Goal: Information Seeking & Learning: Learn about a topic

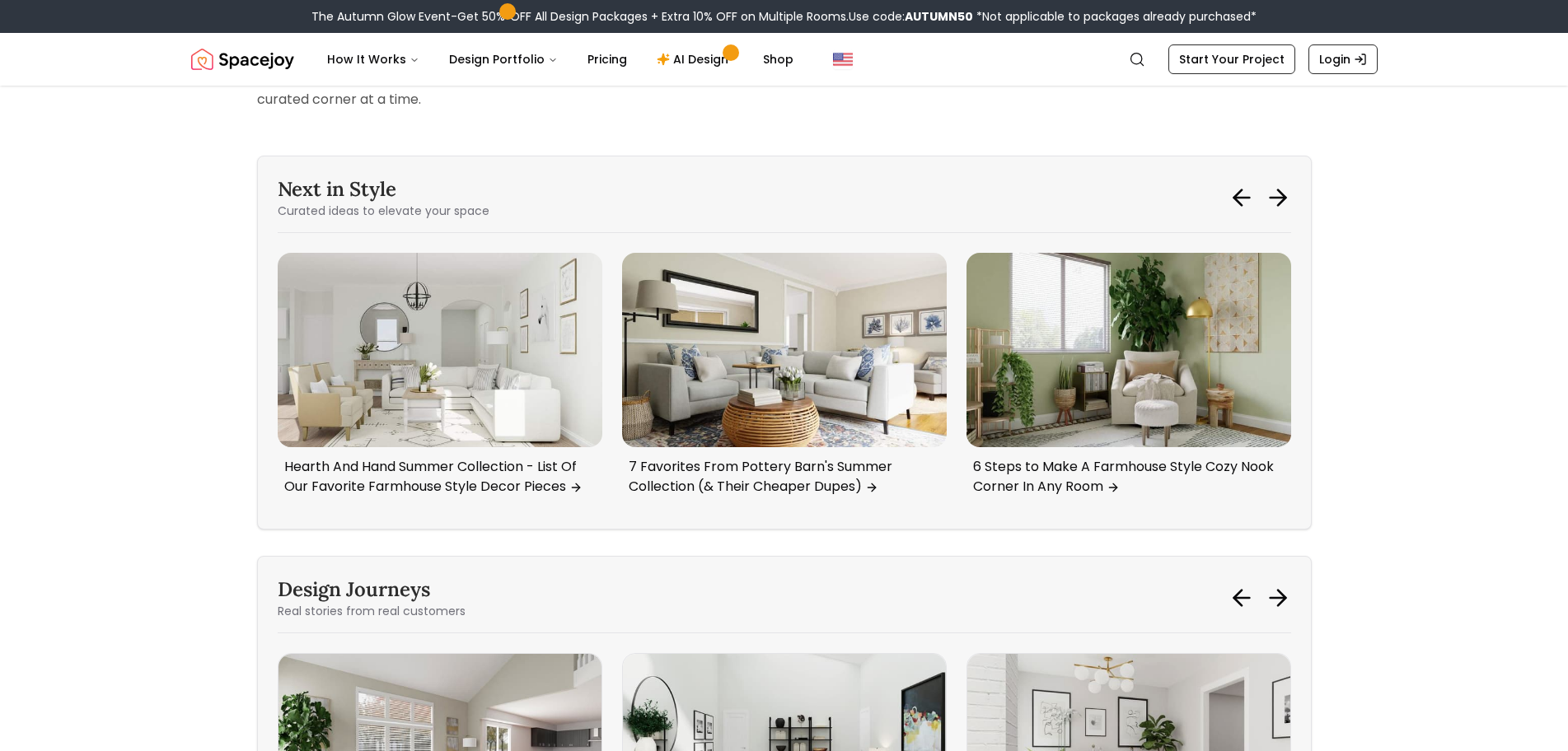
scroll to position [10293, 0]
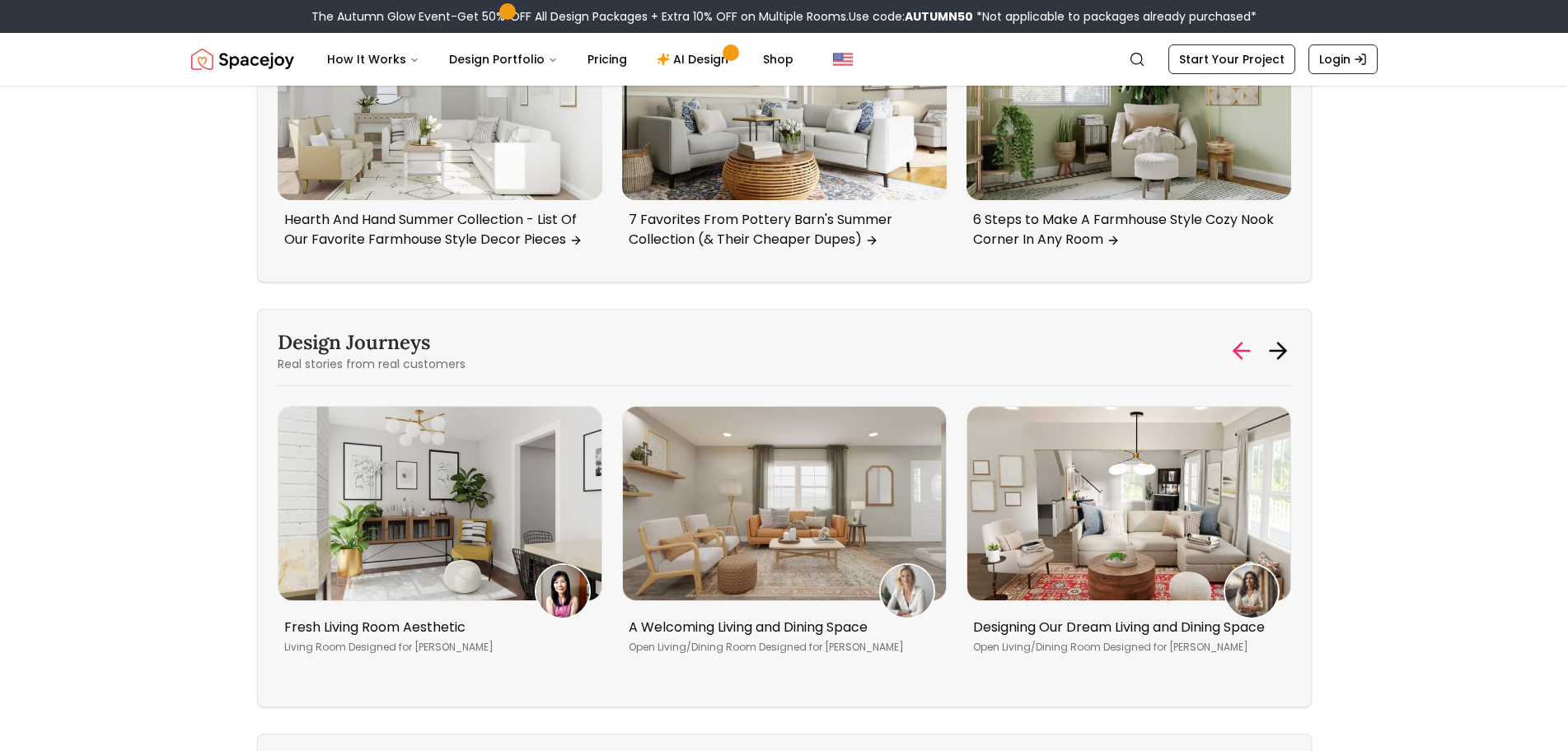
click at [1240, 338] on icon at bounding box center [1242, 351] width 27 height 27
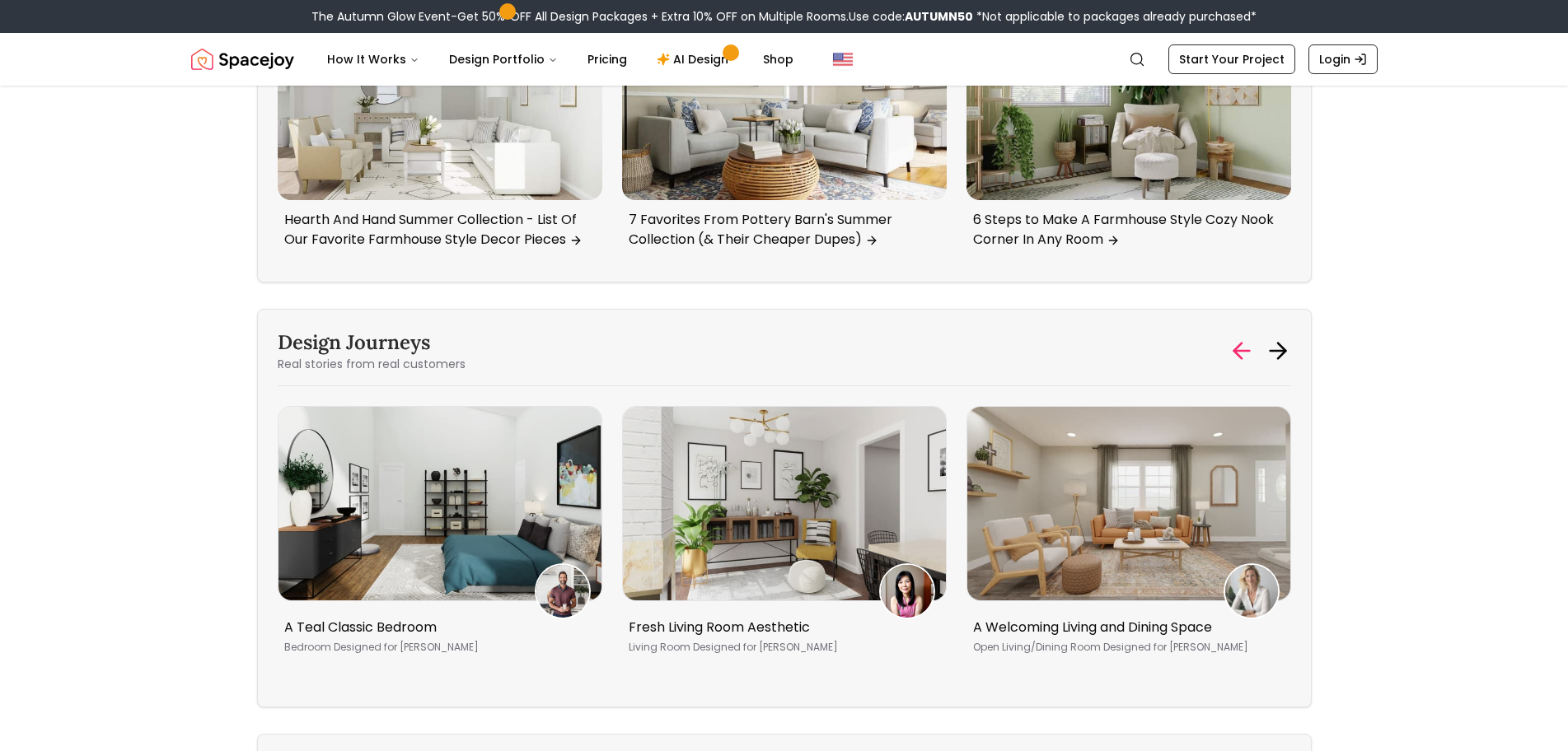
click at [1240, 338] on icon at bounding box center [1242, 351] width 27 height 27
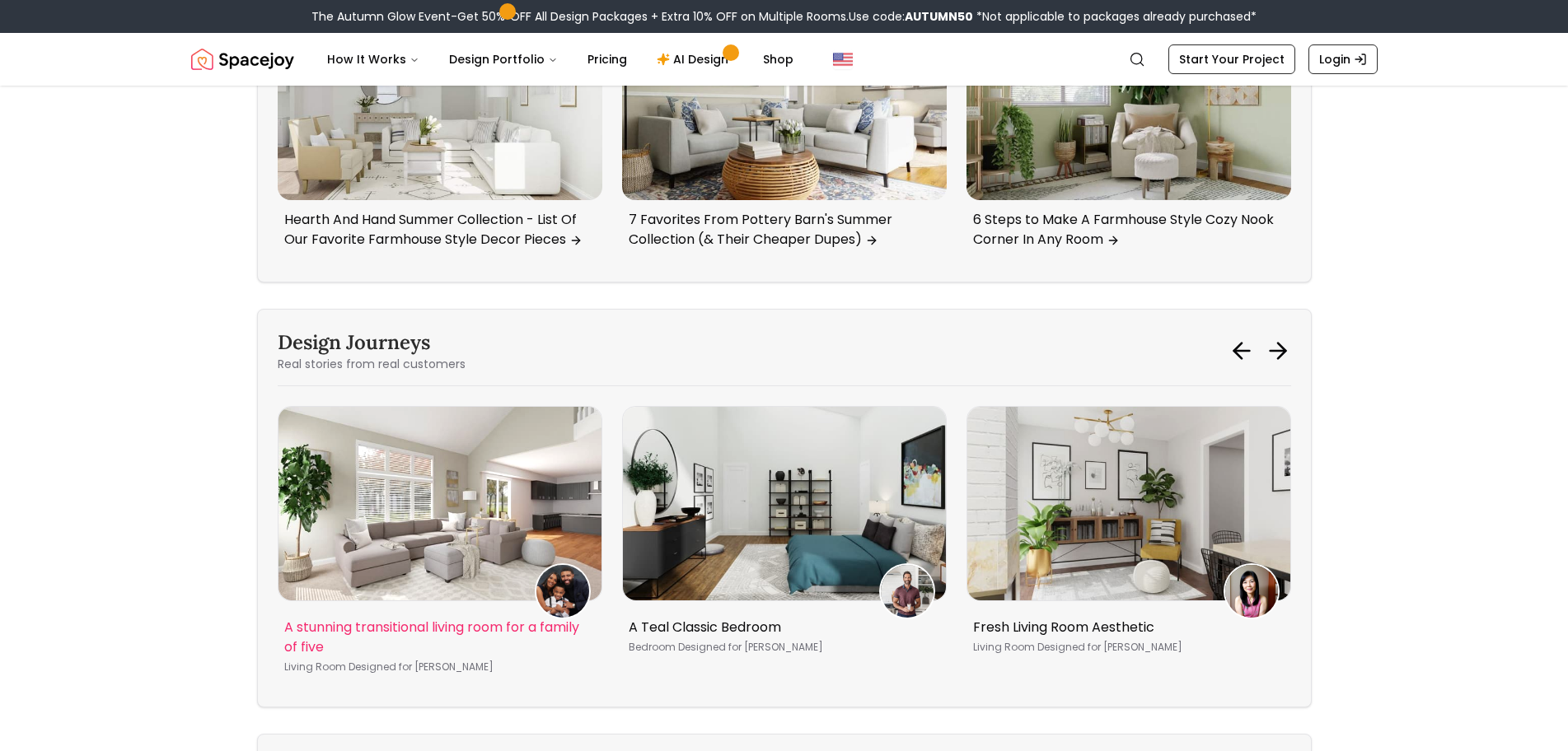
click at [476, 437] on img "1 / 5" at bounding box center [439, 503] width 323 height 193
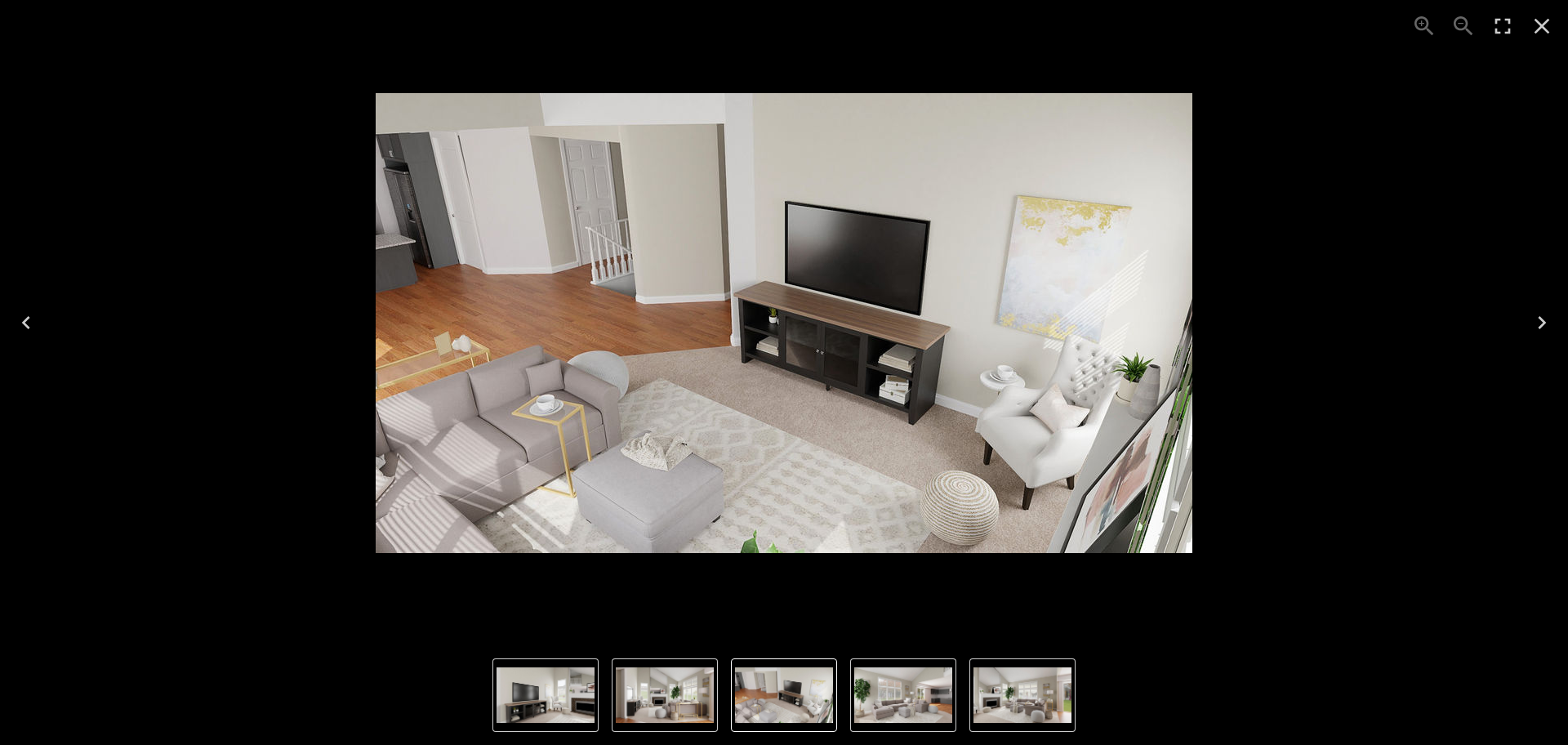
click at [1537, 322] on icon "Next" at bounding box center [1541, 323] width 27 height 27
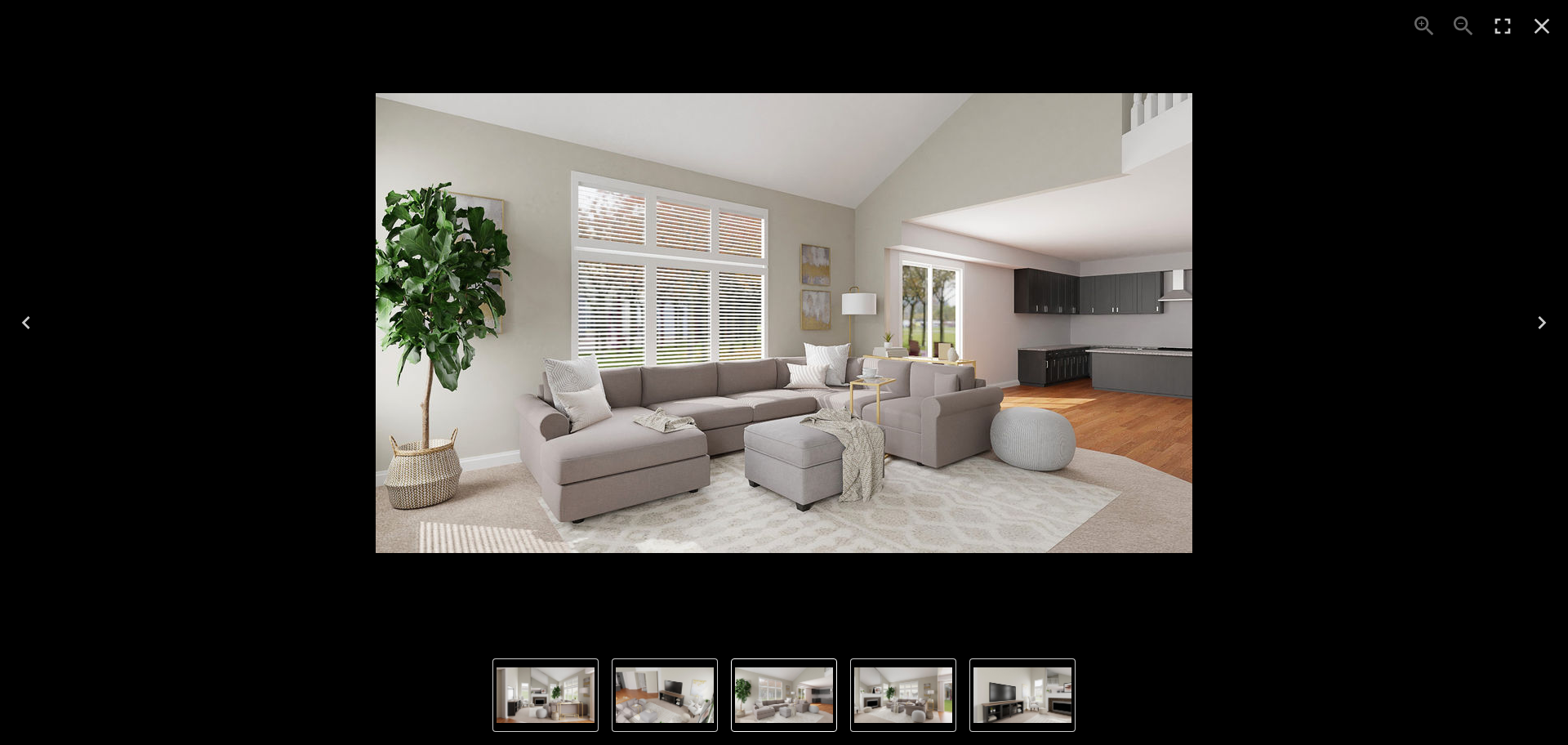
click at [1537, 322] on icon "Next" at bounding box center [1541, 323] width 27 height 27
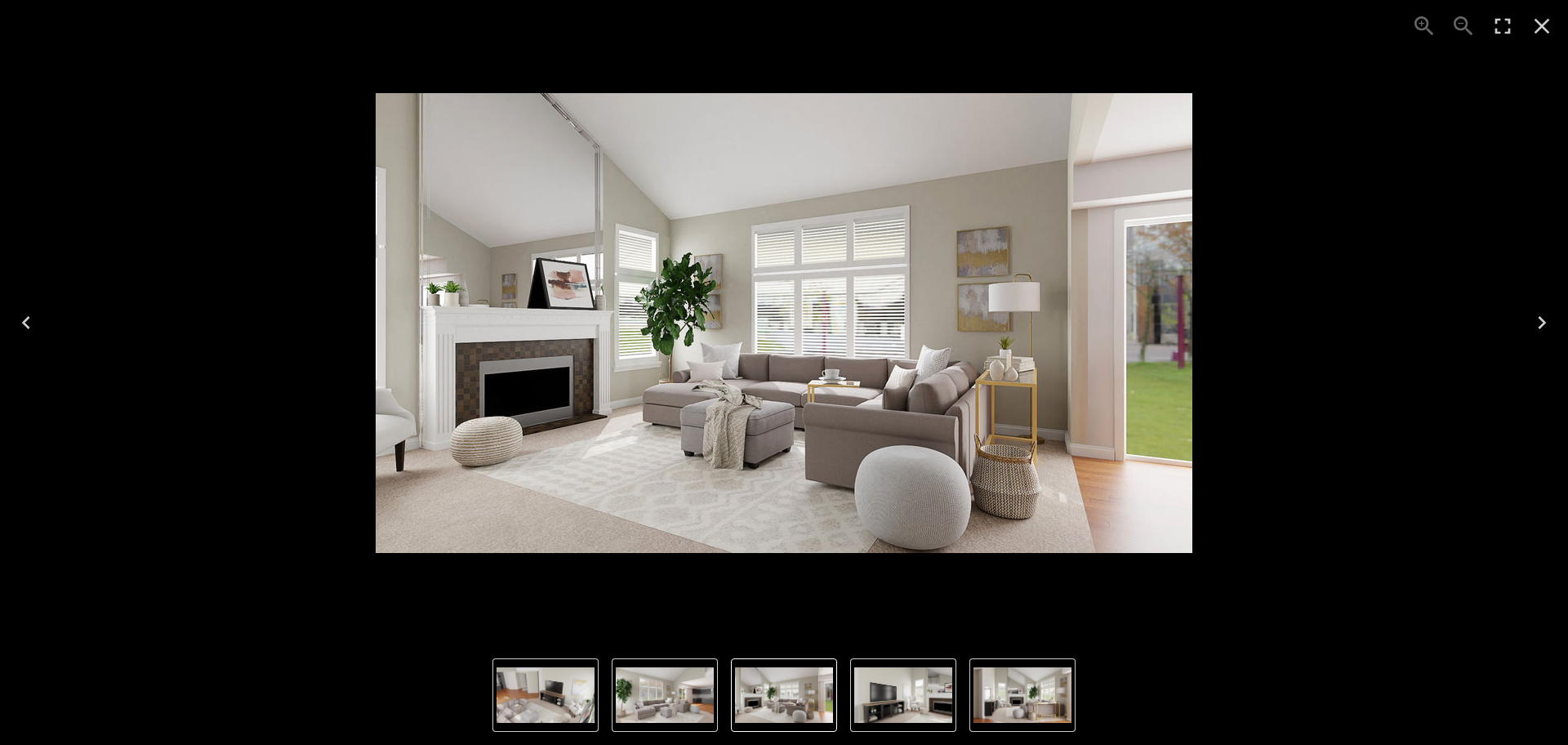
click at [530, 689] on img "5 of 5" at bounding box center [544, 695] width 98 height 56
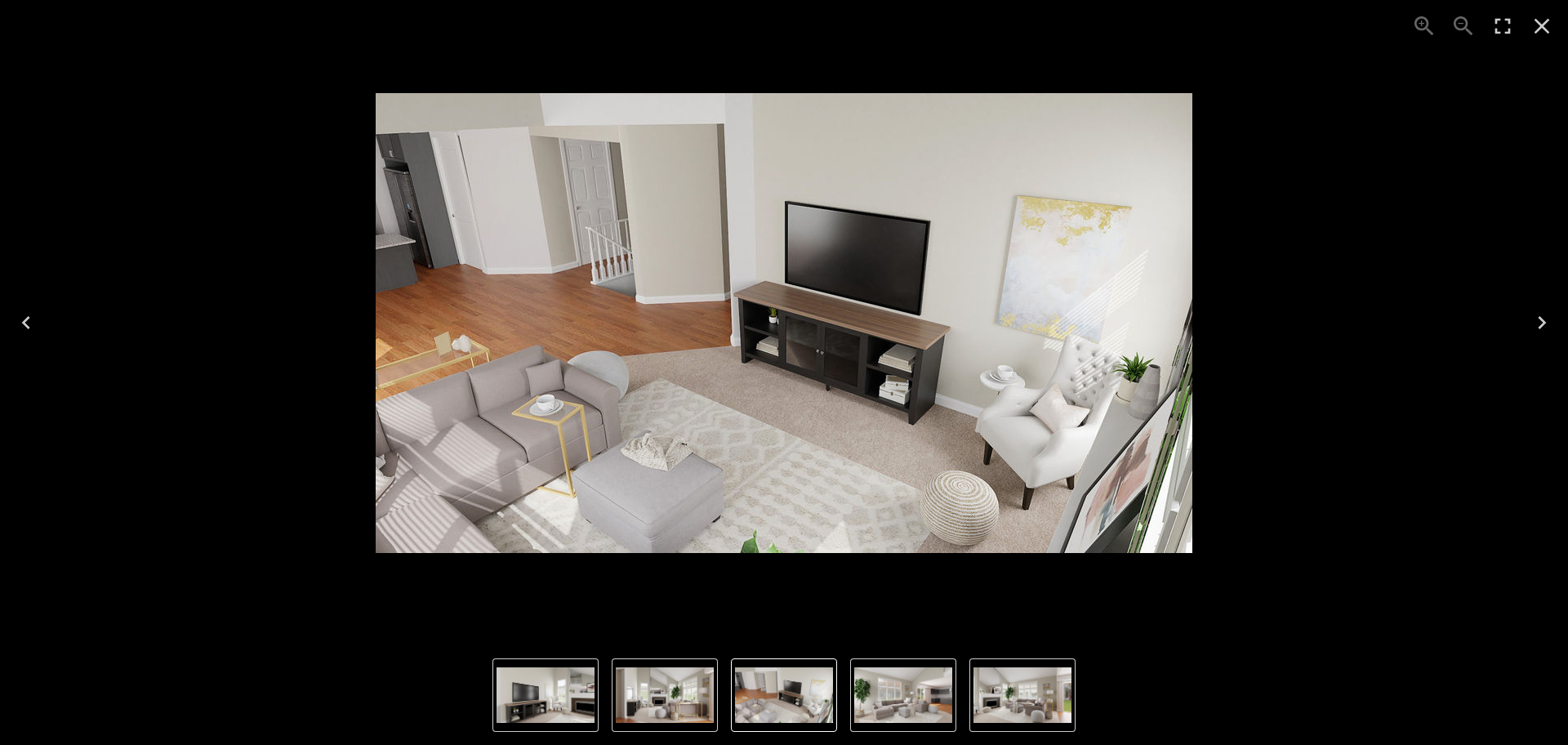
click at [670, 709] on img "4 of 5" at bounding box center [664, 695] width 98 height 56
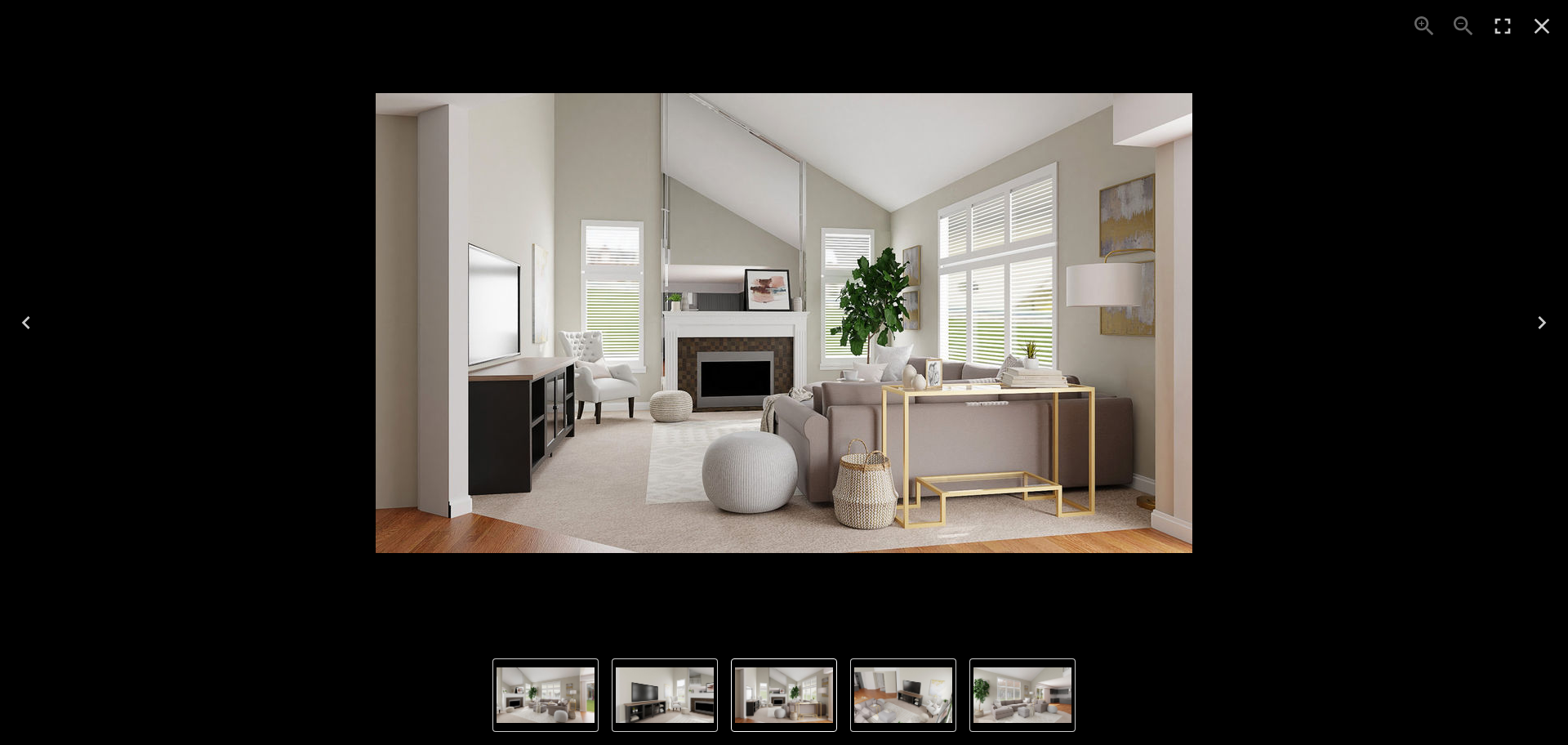
click at [793, 705] on img "4 of 5" at bounding box center [784, 695] width 98 height 56
click at [921, 704] on img "5 of 5" at bounding box center [902, 695] width 98 height 56
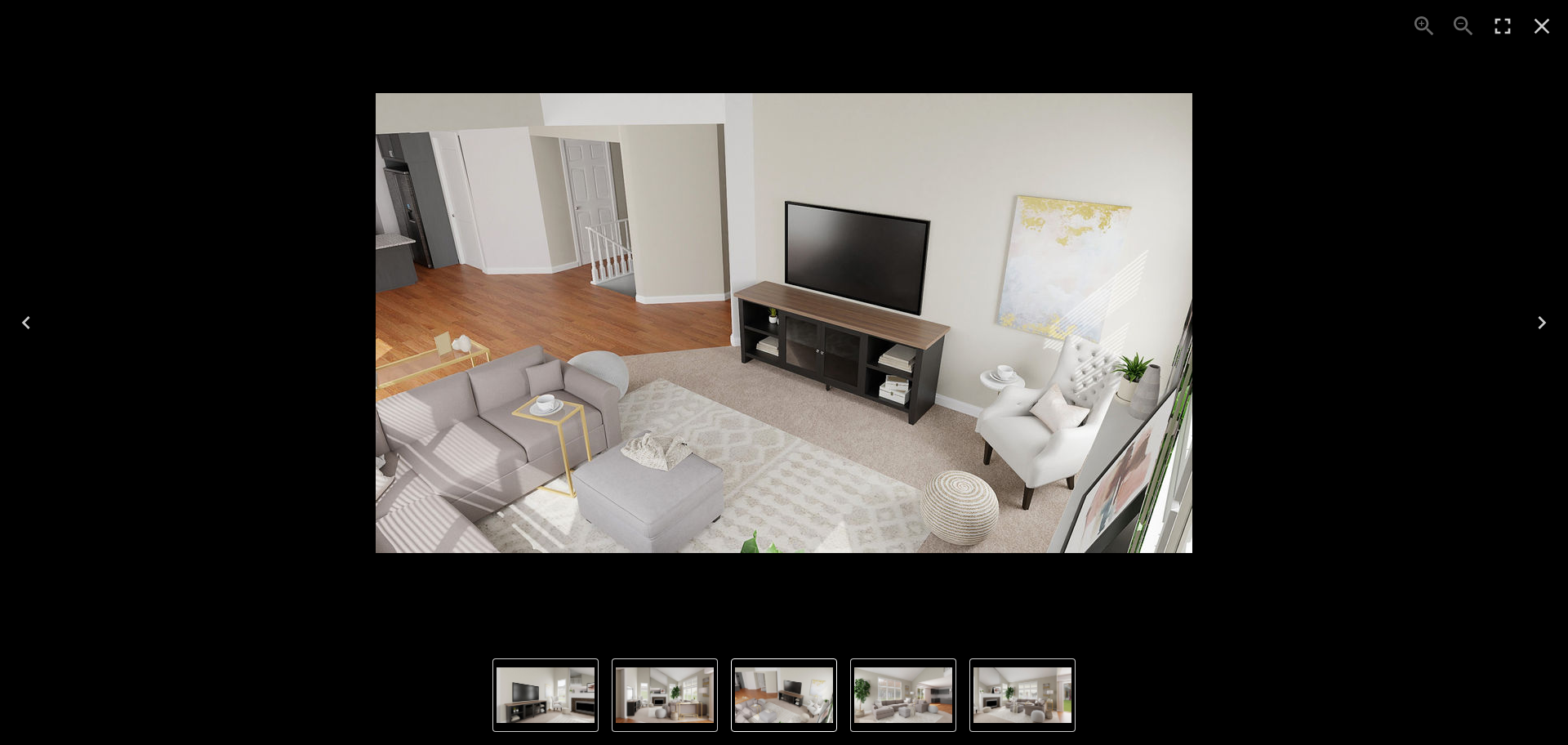
click at [979, 702] on img "2 of 5" at bounding box center [1022, 695] width 98 height 56
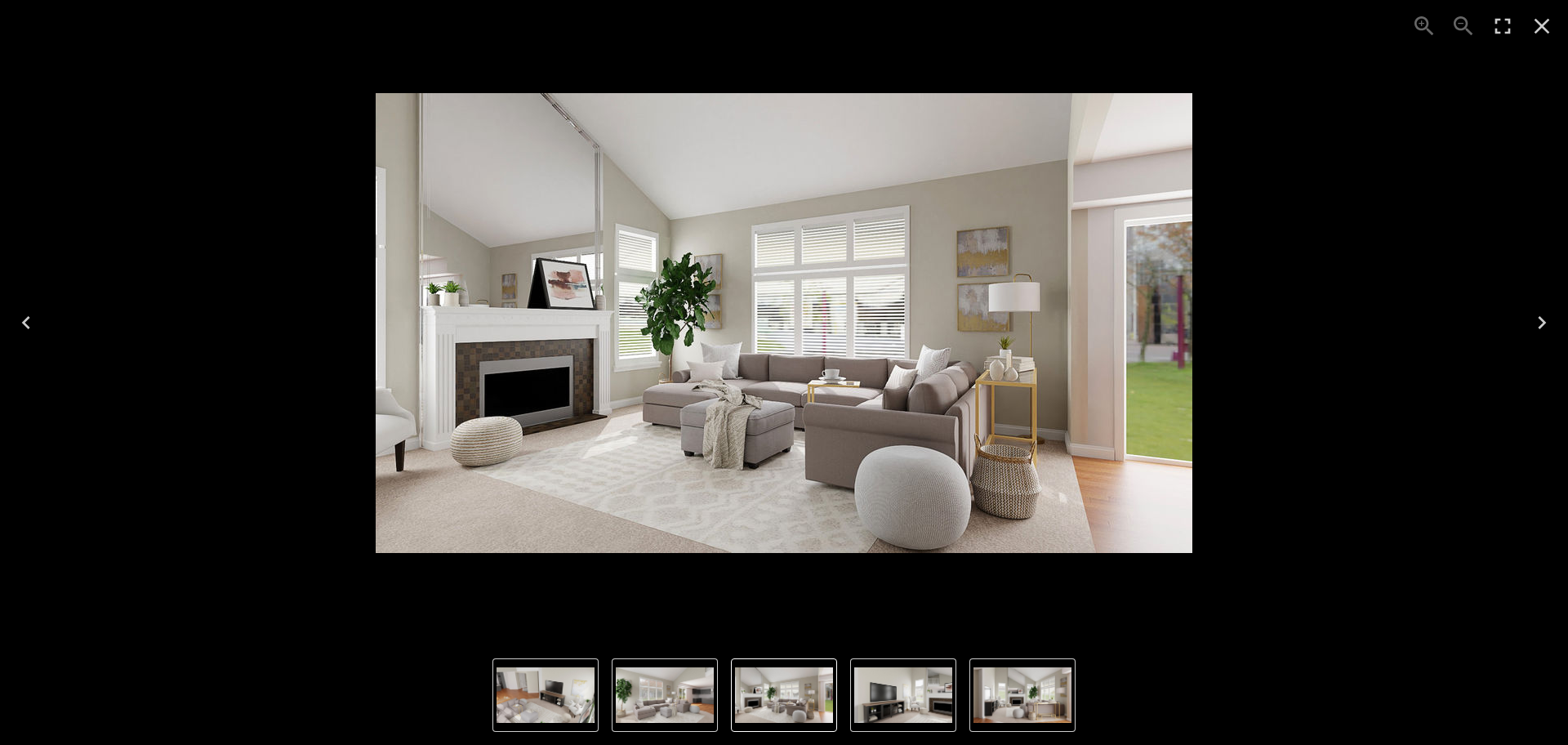
click at [664, 703] on img "1 of 5" at bounding box center [664, 695] width 98 height 56
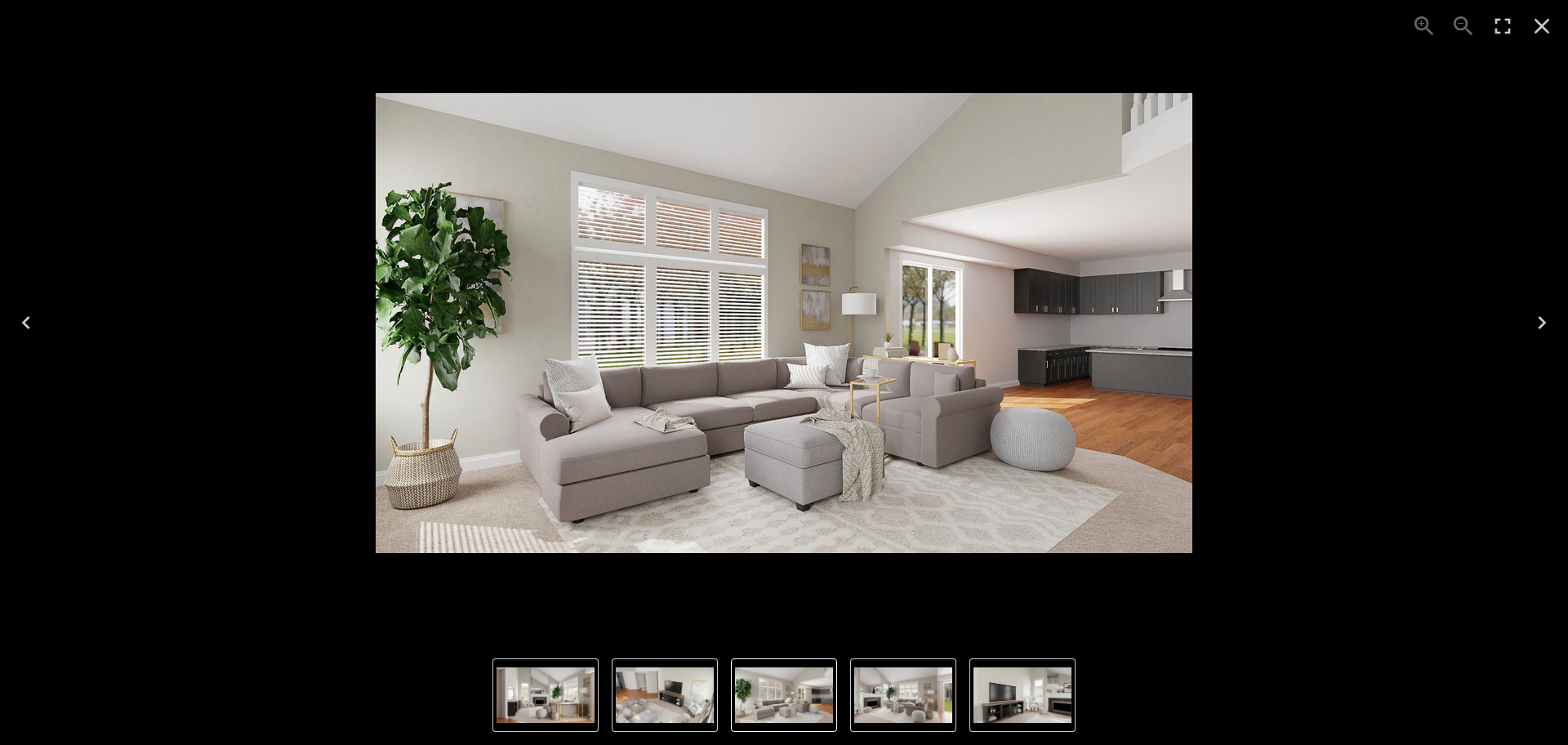
click at [927, 713] on img "2 of 5" at bounding box center [902, 695] width 98 height 56
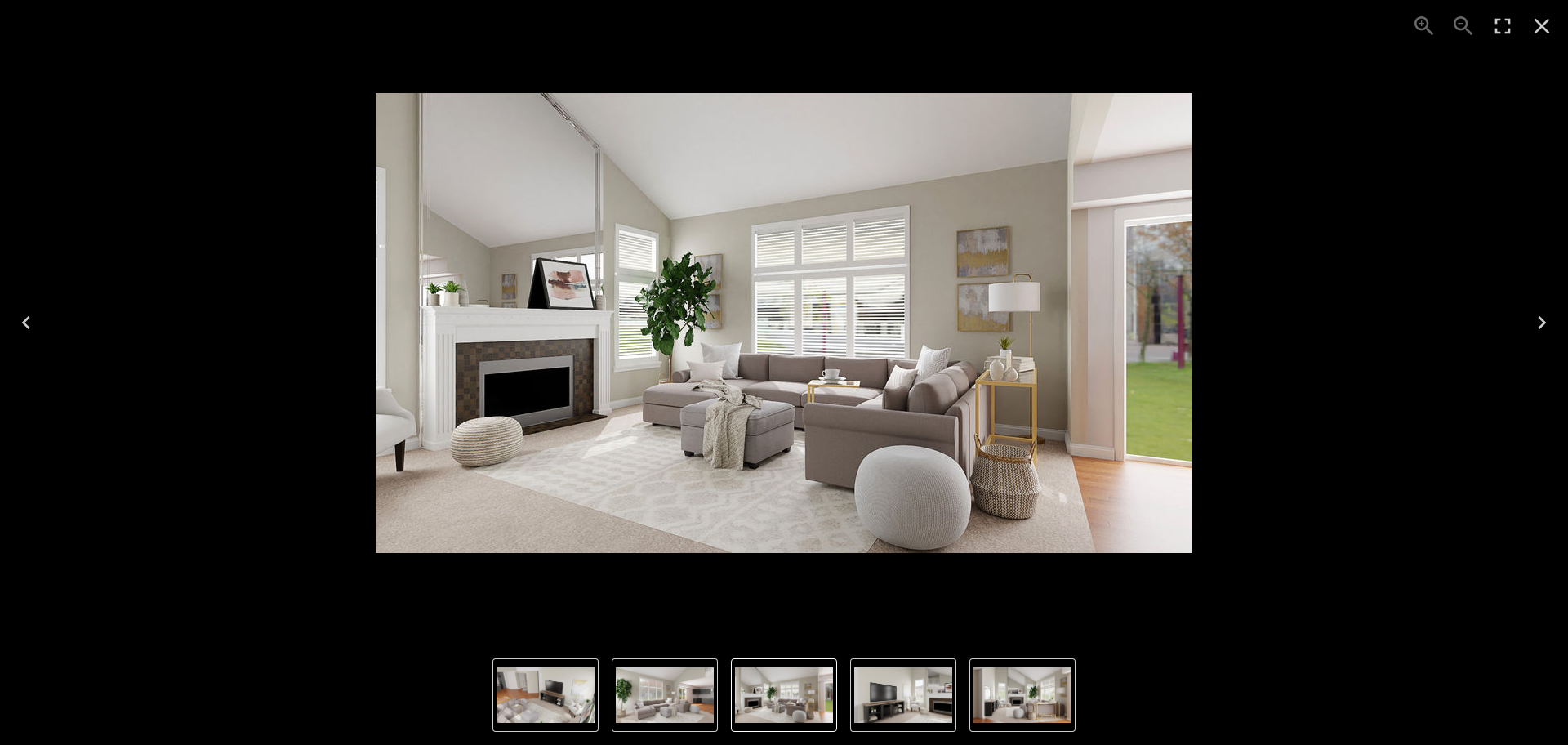
click at [1545, 22] on icon "Close" at bounding box center [1541, 27] width 15 height 15
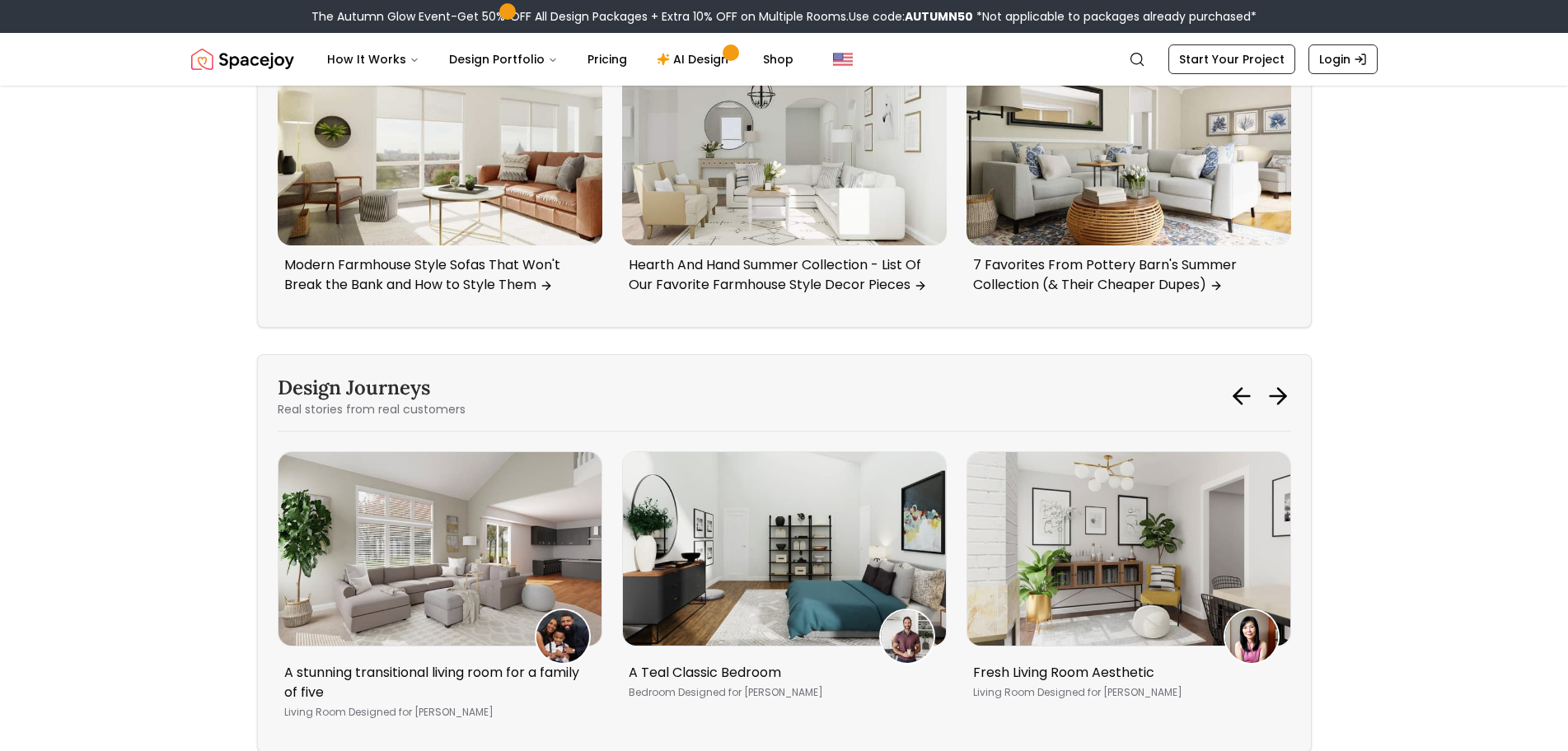
scroll to position [10293, 0]
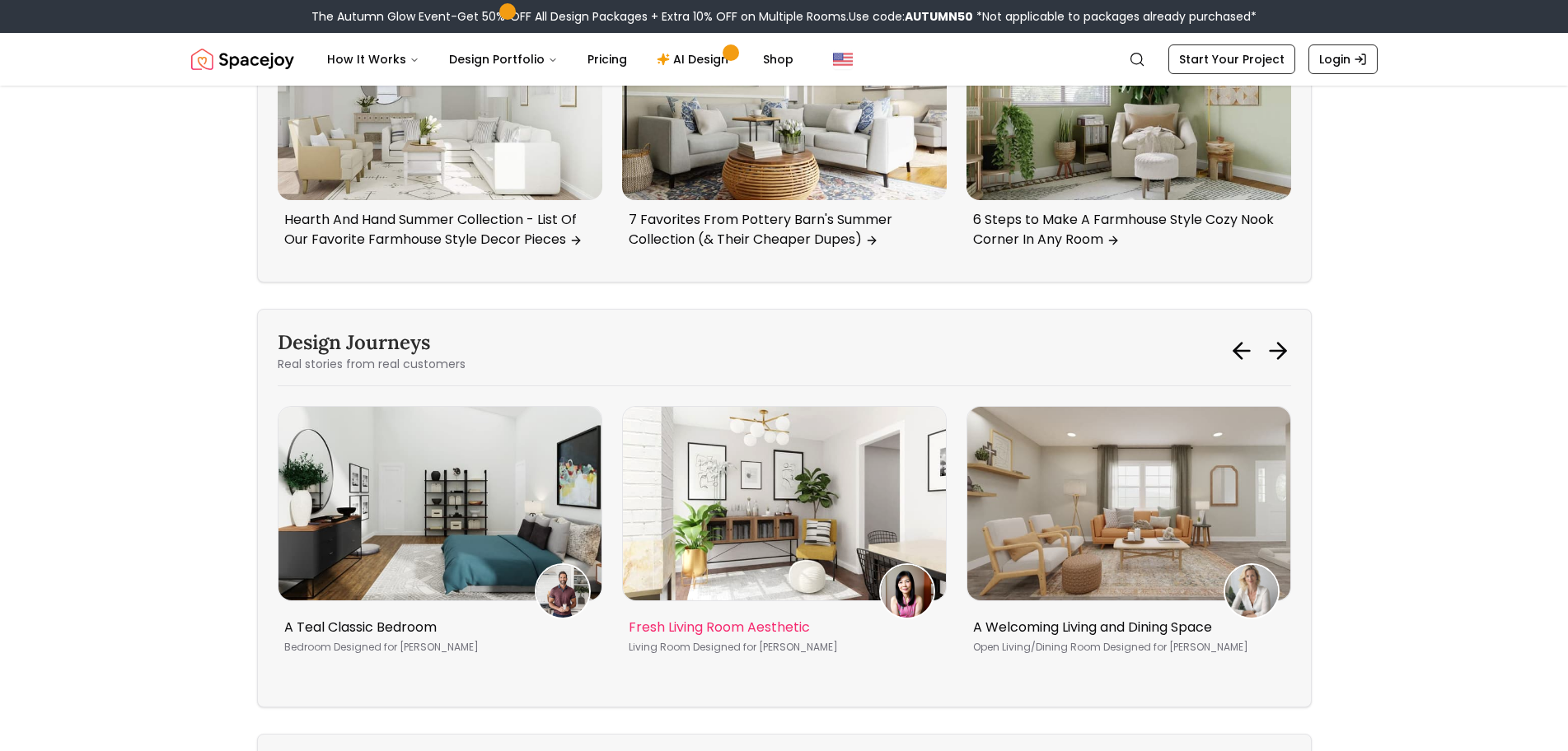
click at [1138, 451] on div "4 / 5" at bounding box center [1129, 503] width 325 height 195
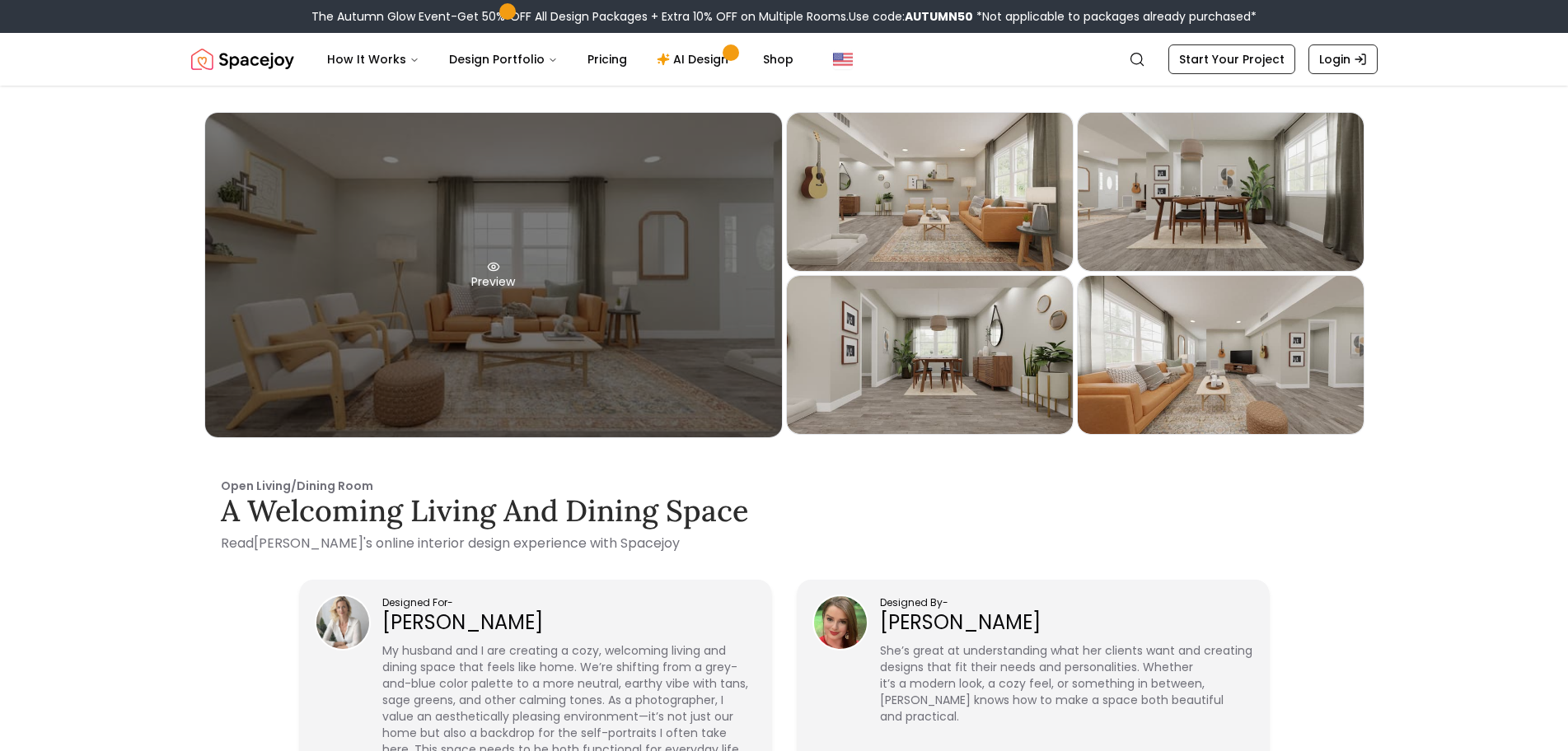
click at [624, 245] on div "Preview" at bounding box center [493, 275] width 577 height 324
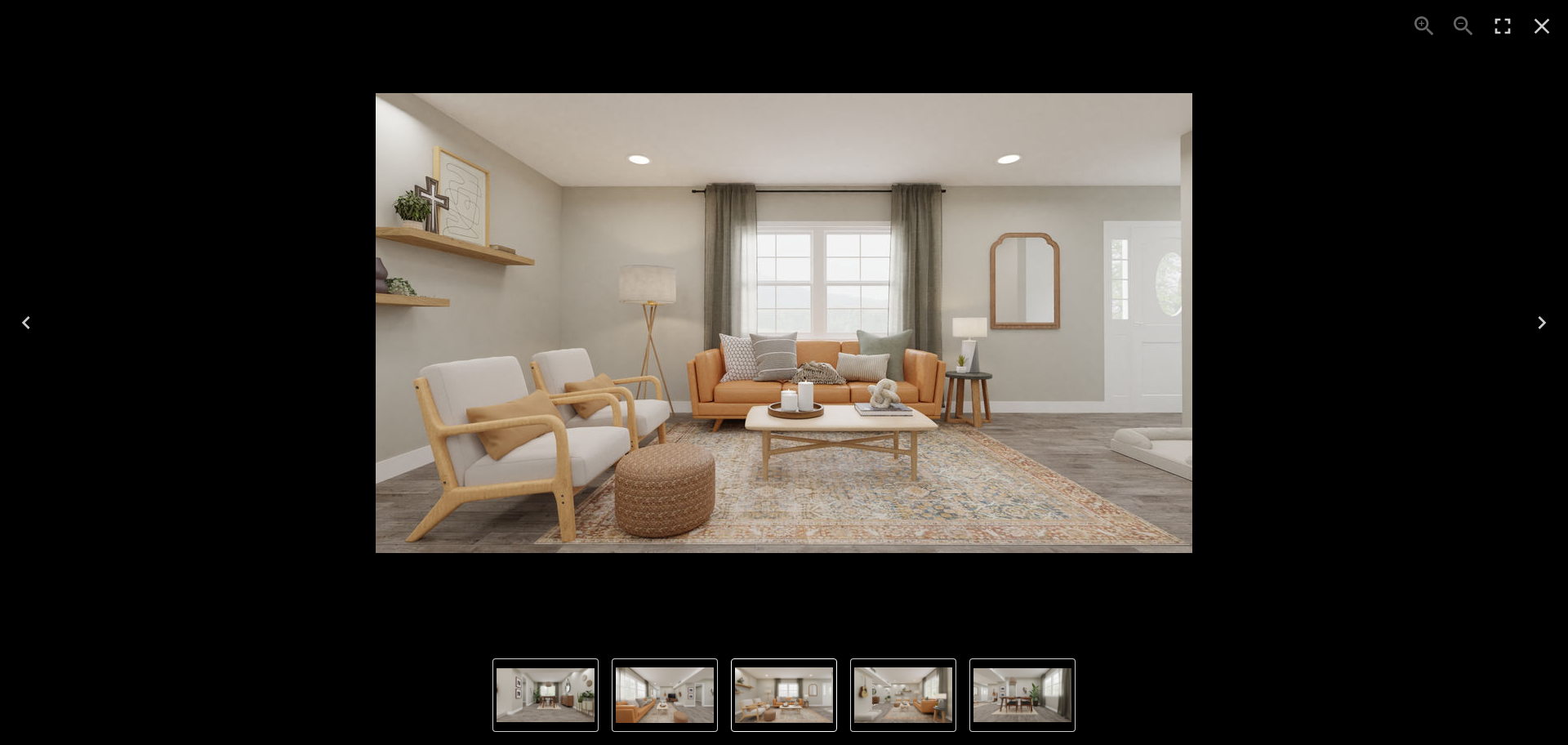
click at [1546, 314] on icon "Next" at bounding box center [1541, 323] width 27 height 27
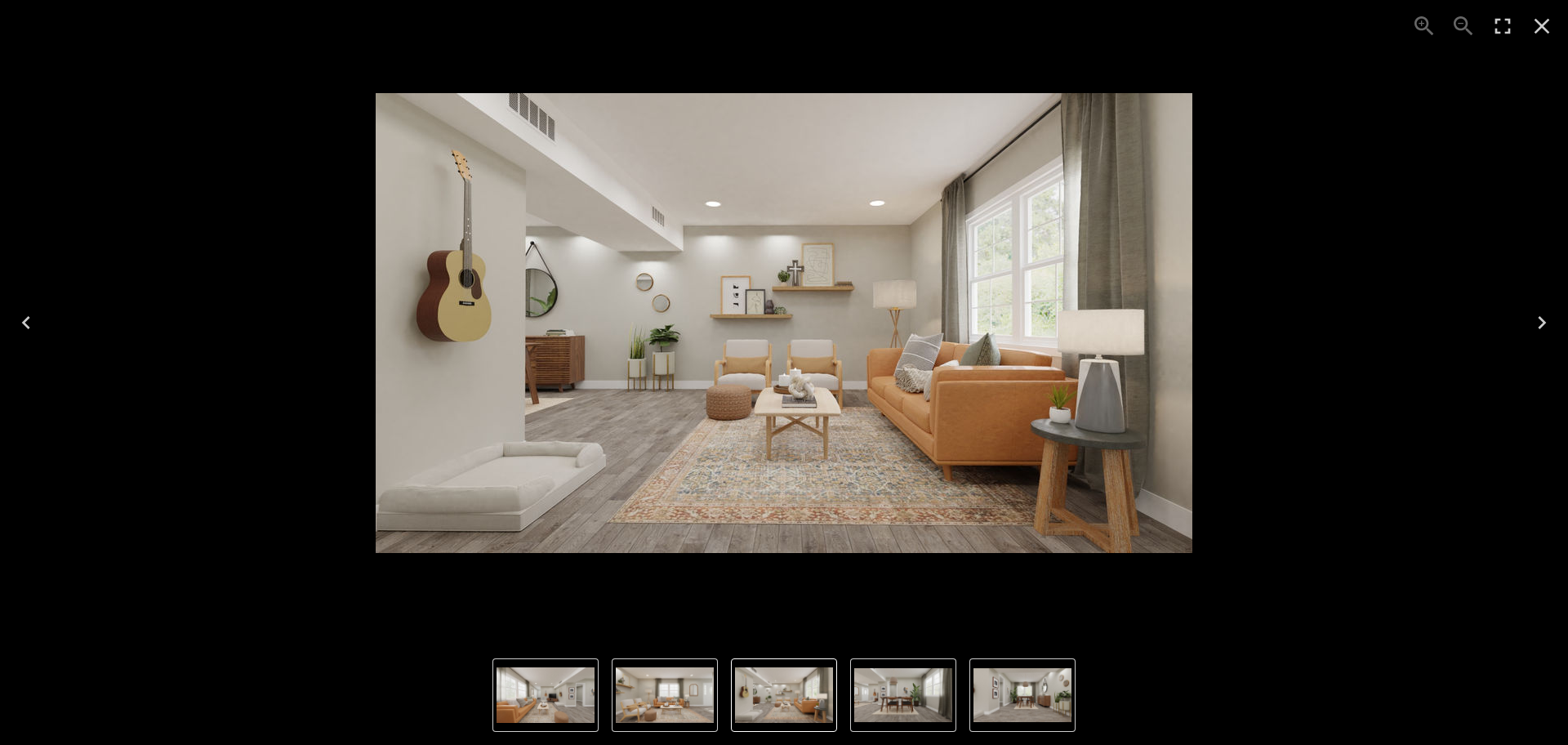
click at [1546, 314] on icon "Next" at bounding box center [1541, 323] width 27 height 27
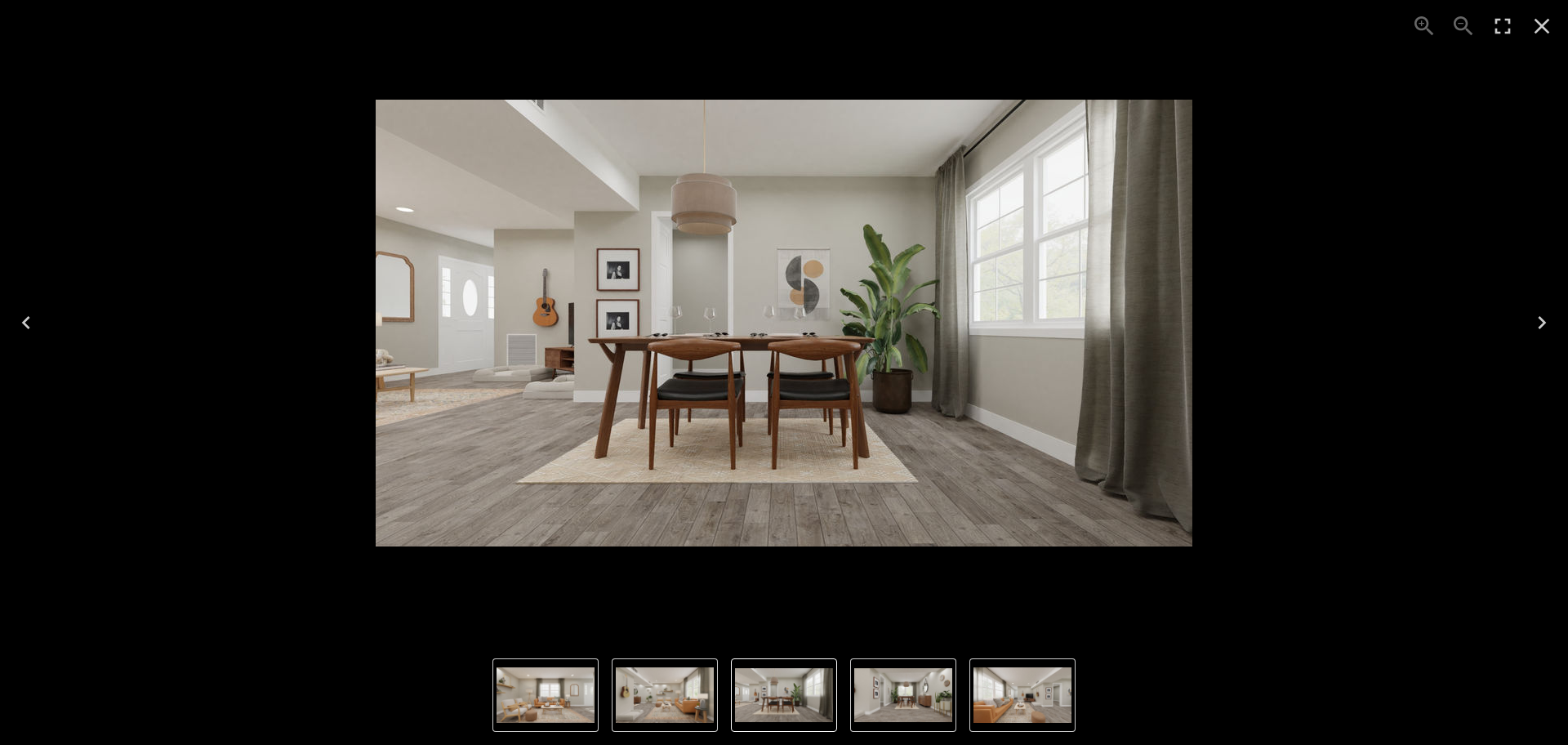
click at [1546, 314] on icon "Next" at bounding box center [1541, 323] width 27 height 27
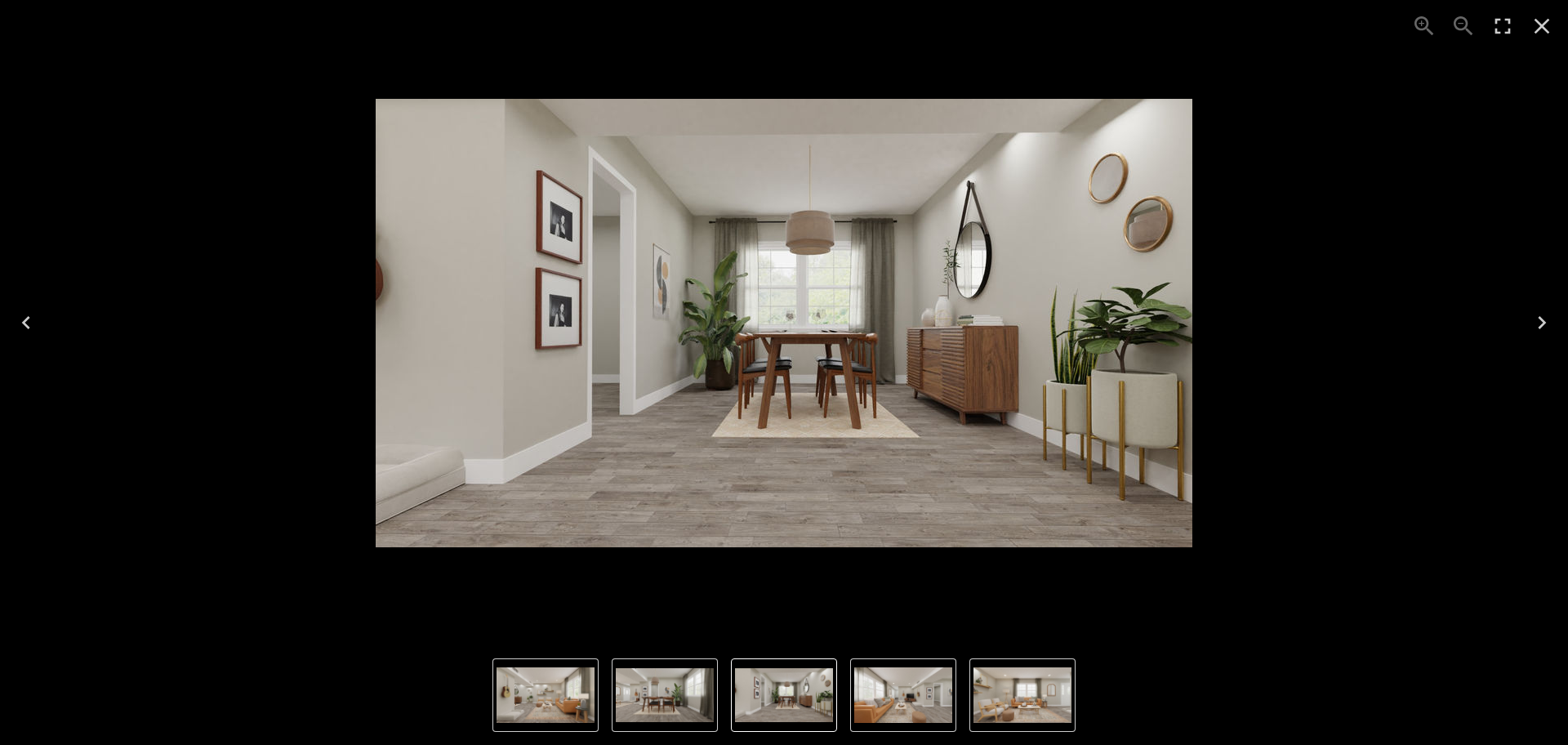
click at [1541, 317] on icon "Next" at bounding box center [1541, 323] width 27 height 27
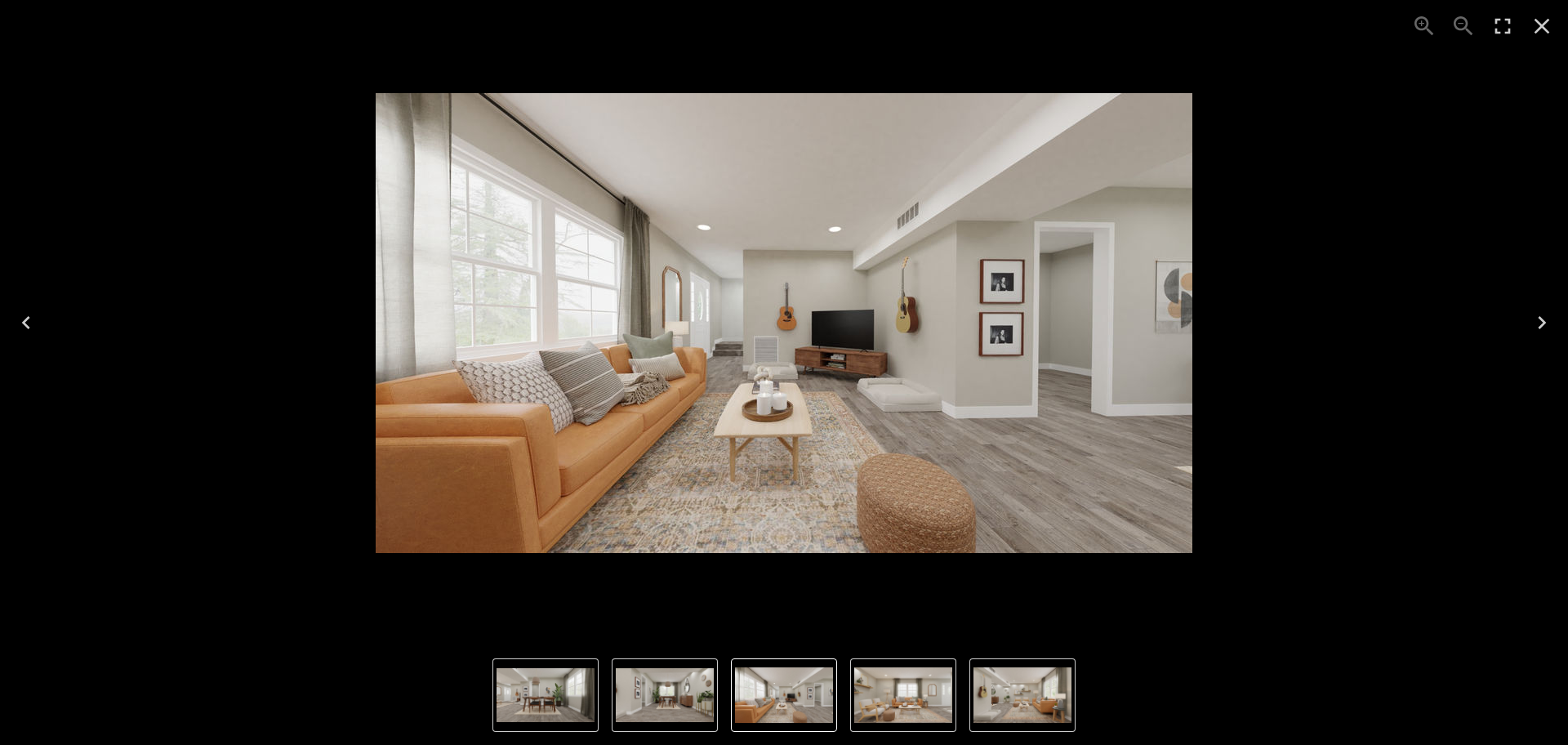
click at [1544, 308] on button "Next" at bounding box center [1541, 323] width 52 height 65
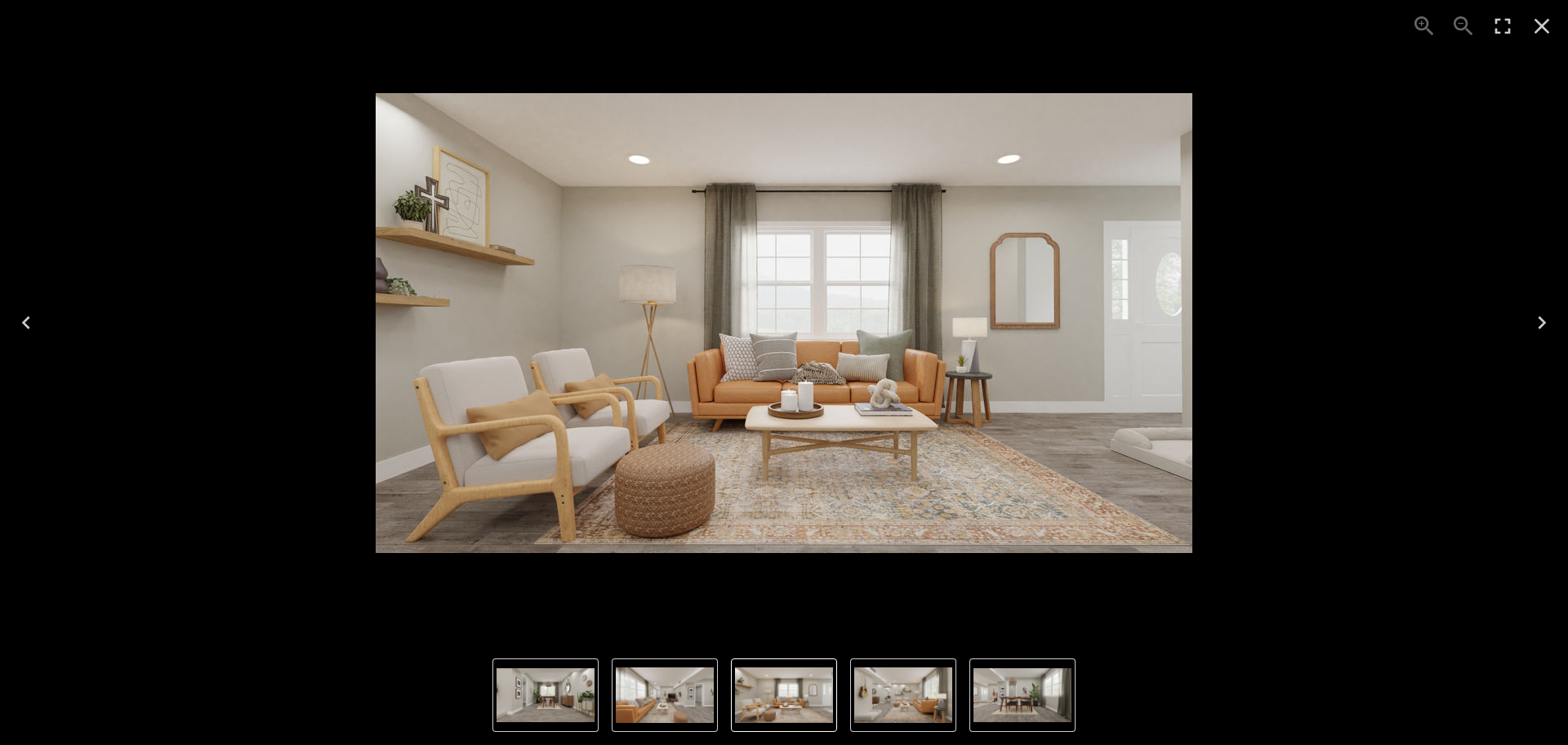
click at [1535, 21] on icon "Close" at bounding box center [1541, 27] width 27 height 27
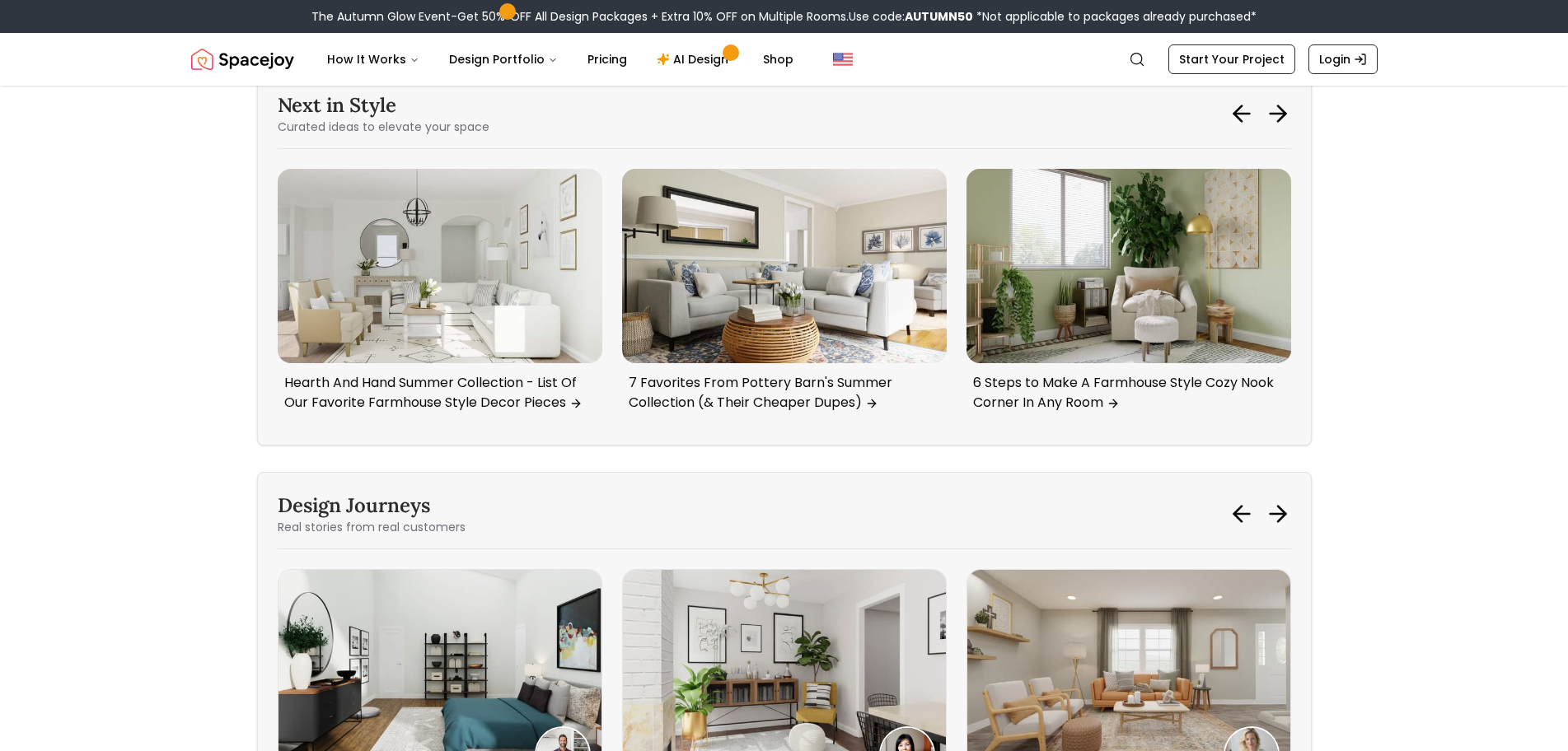
scroll to position [10128, 0]
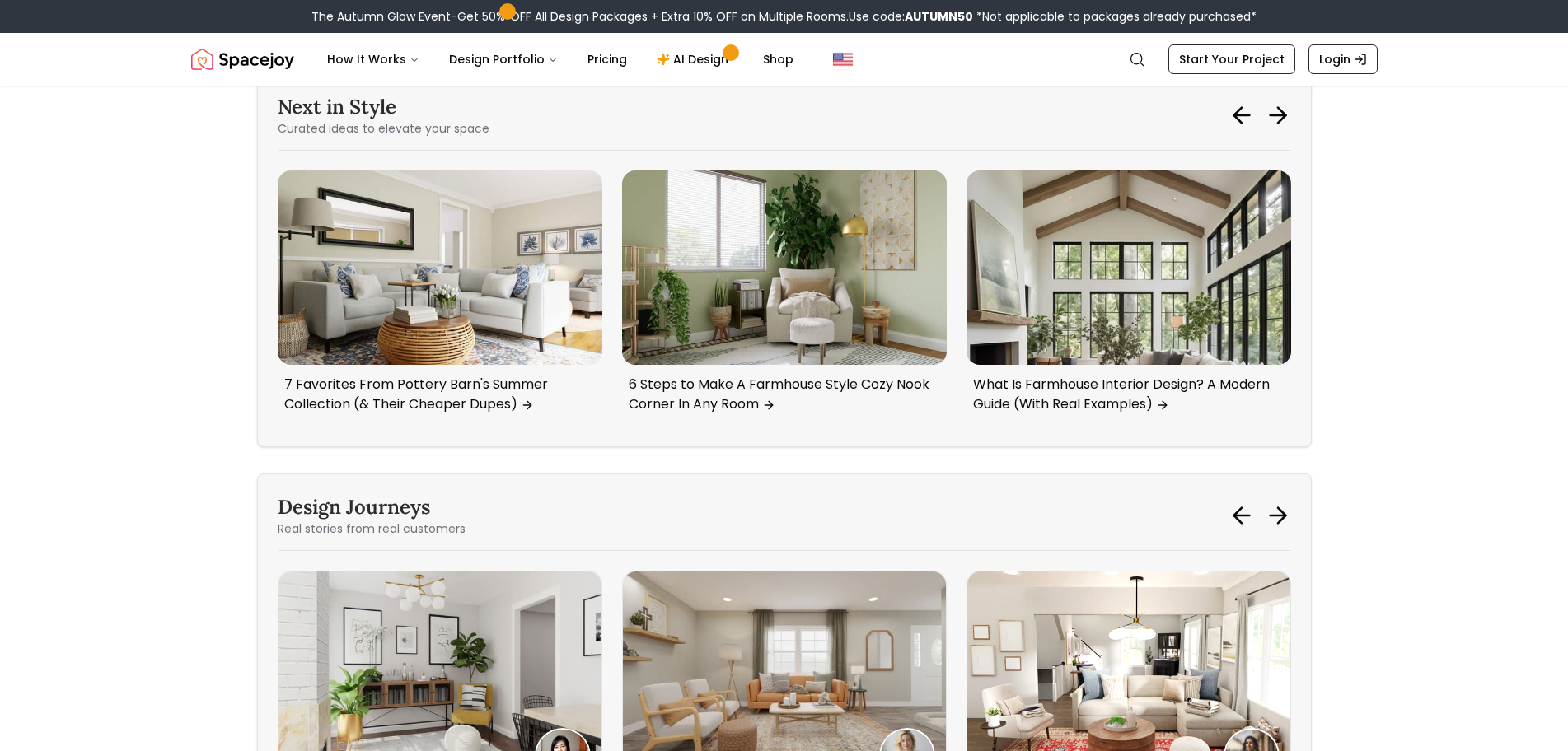
click at [1048, 584] on img "5 / 5" at bounding box center [1128, 668] width 323 height 193
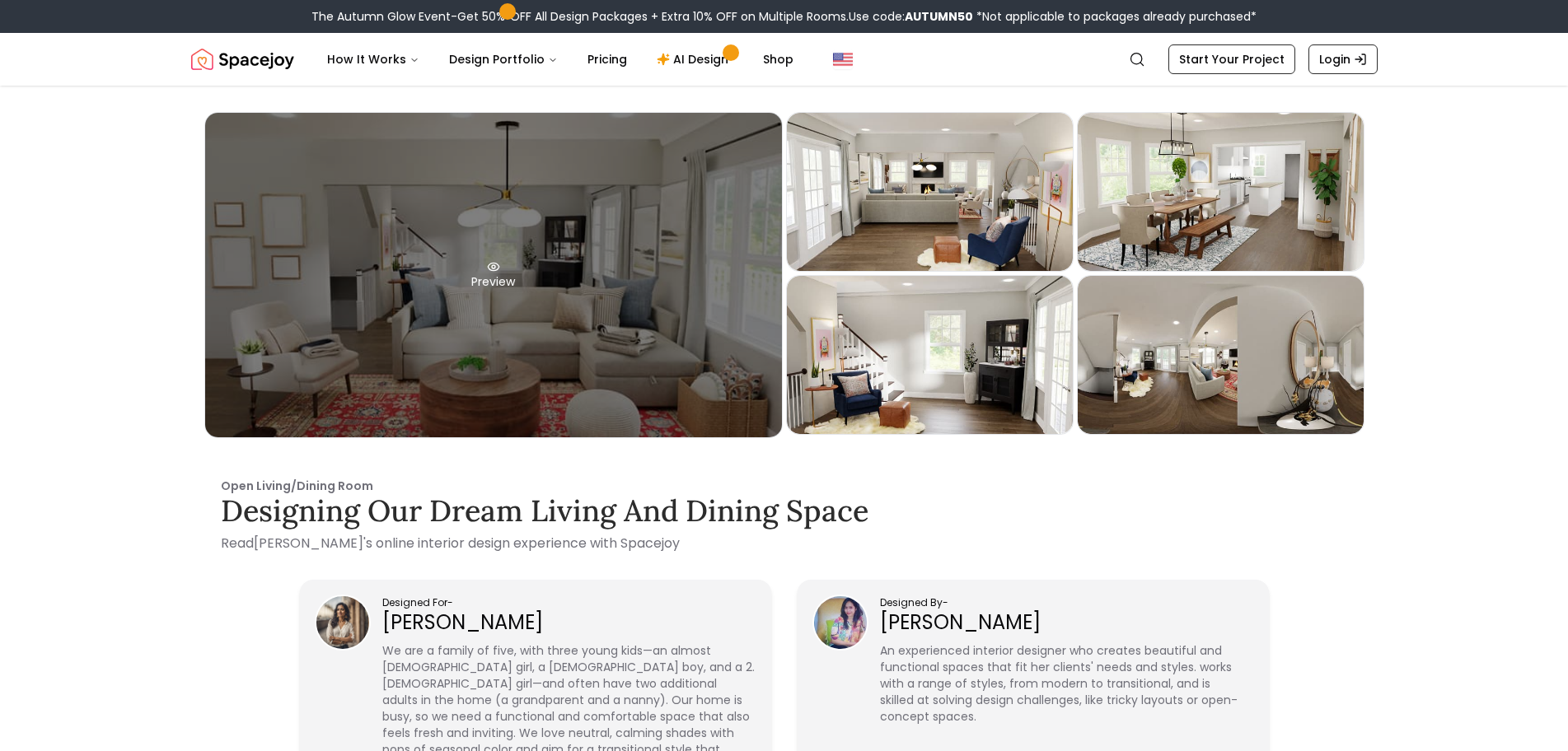
click at [370, 256] on div "Preview" at bounding box center [493, 275] width 577 height 324
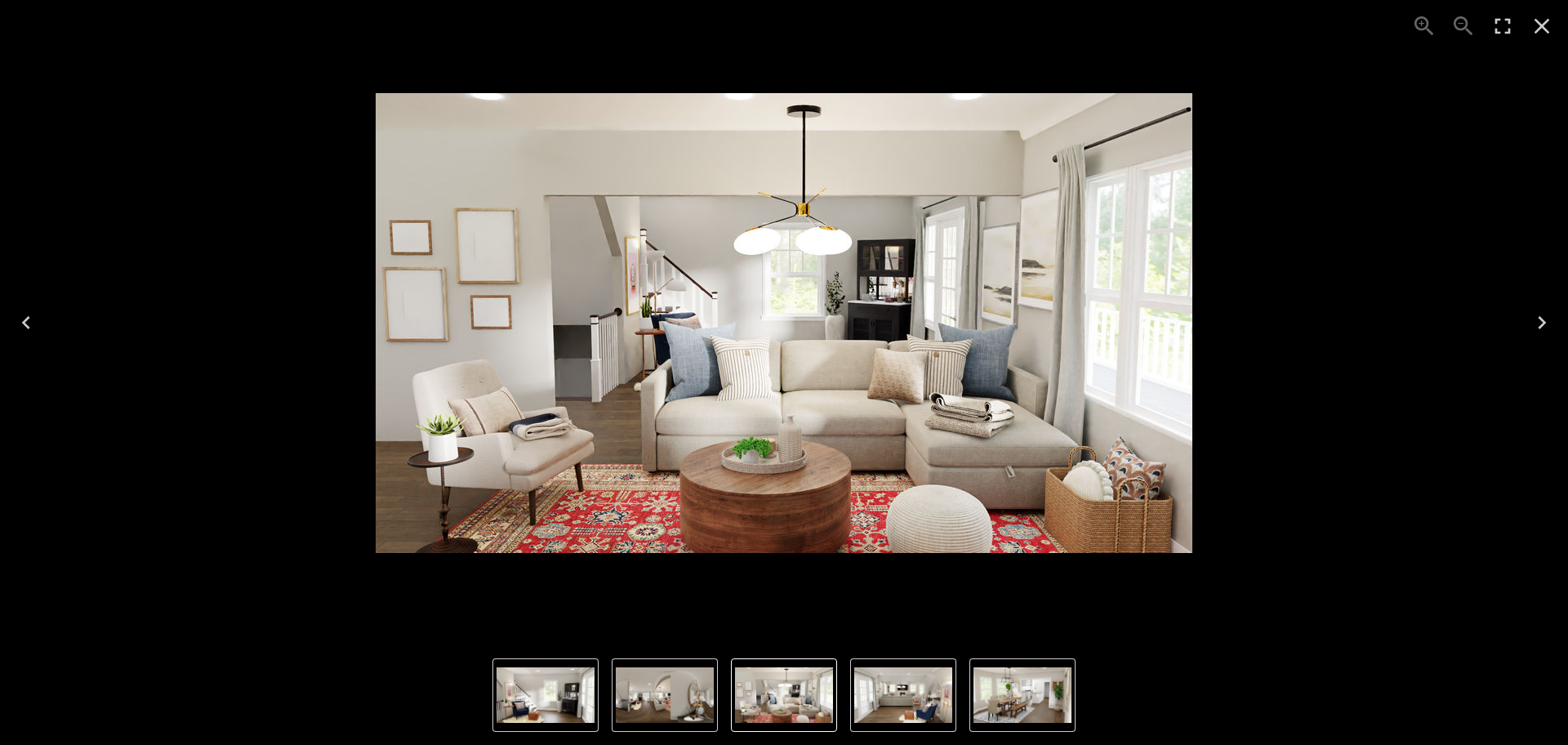
click at [1536, 326] on icon "Next" at bounding box center [1541, 323] width 27 height 27
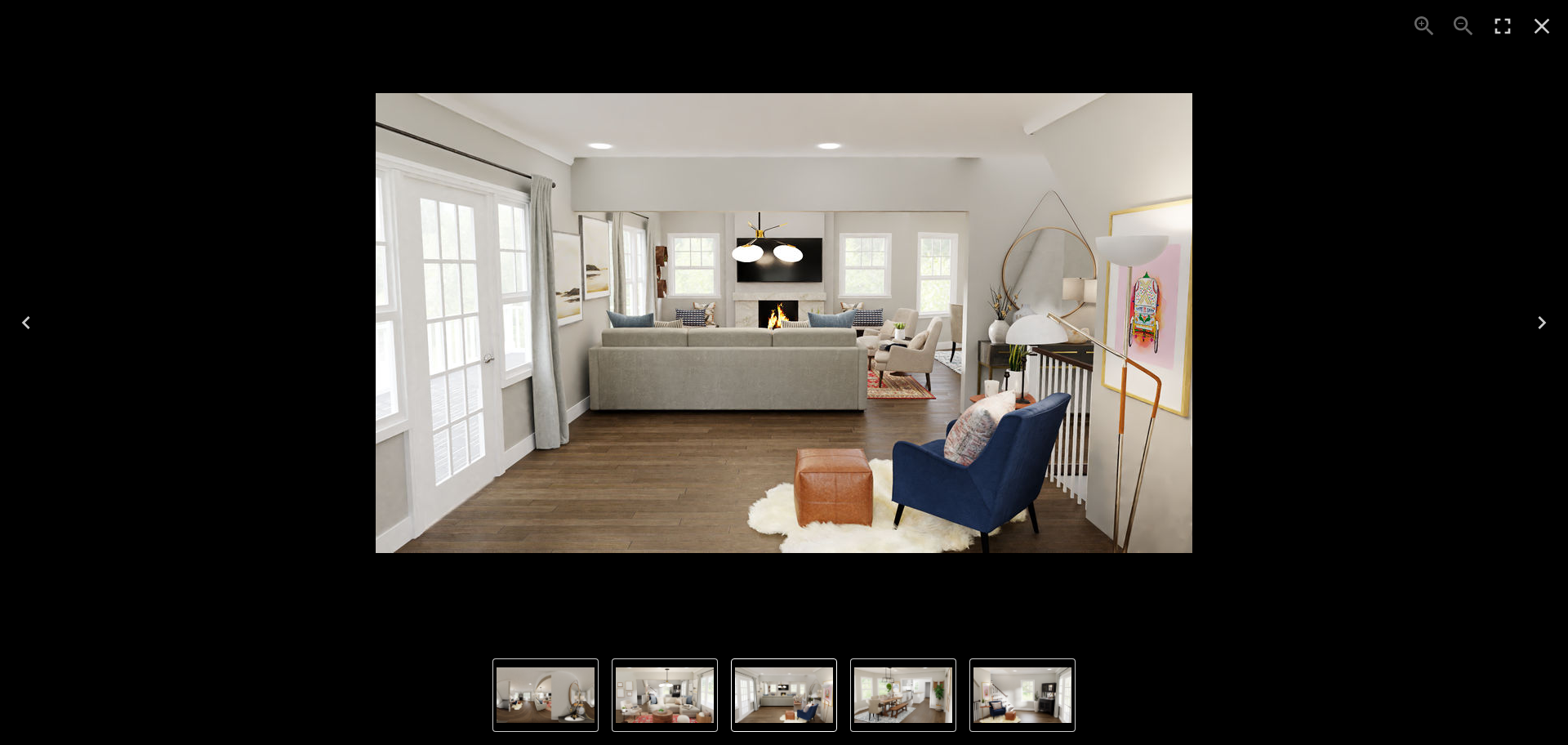
click at [1536, 326] on icon "Next" at bounding box center [1541, 323] width 27 height 27
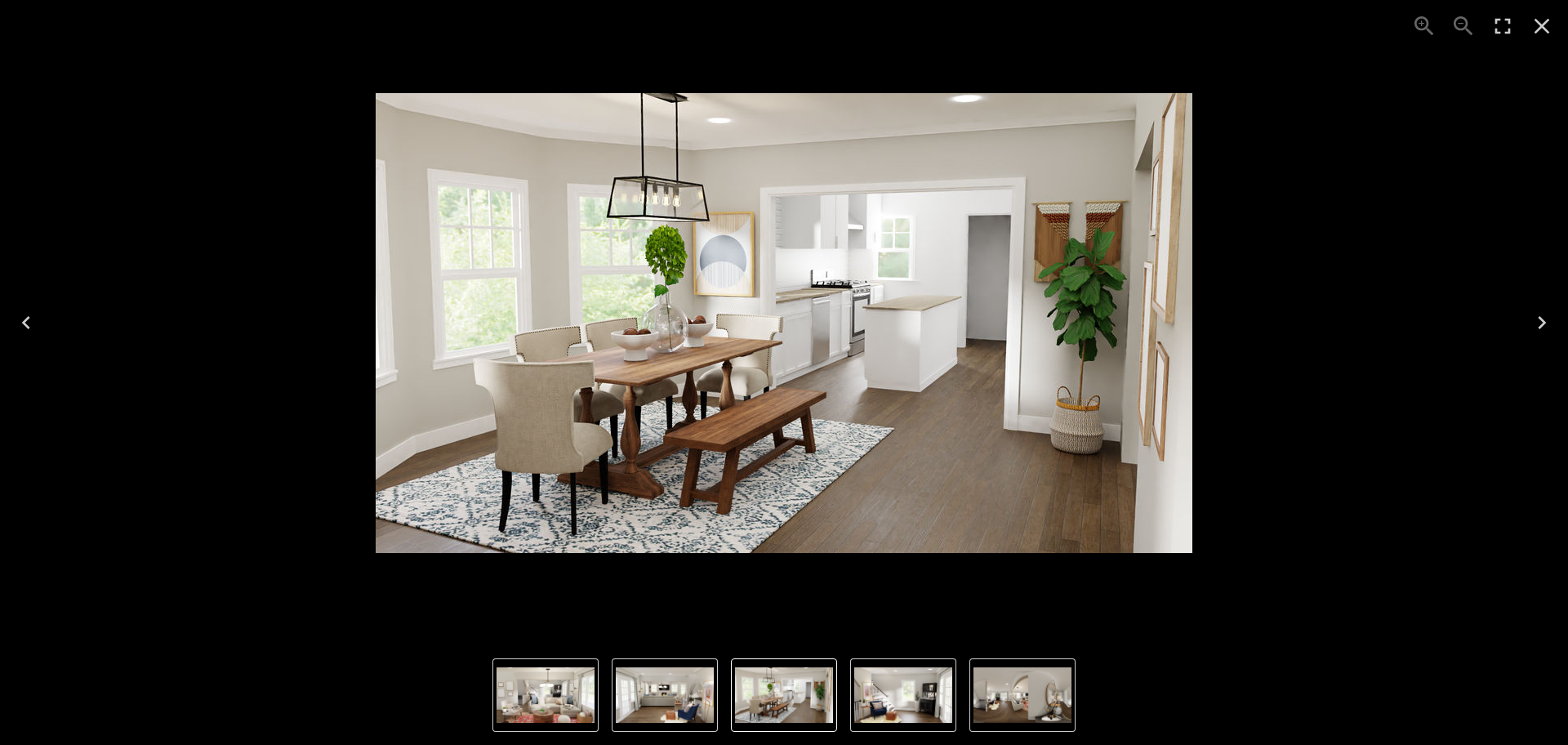
click at [1536, 326] on icon "Next" at bounding box center [1541, 323] width 27 height 27
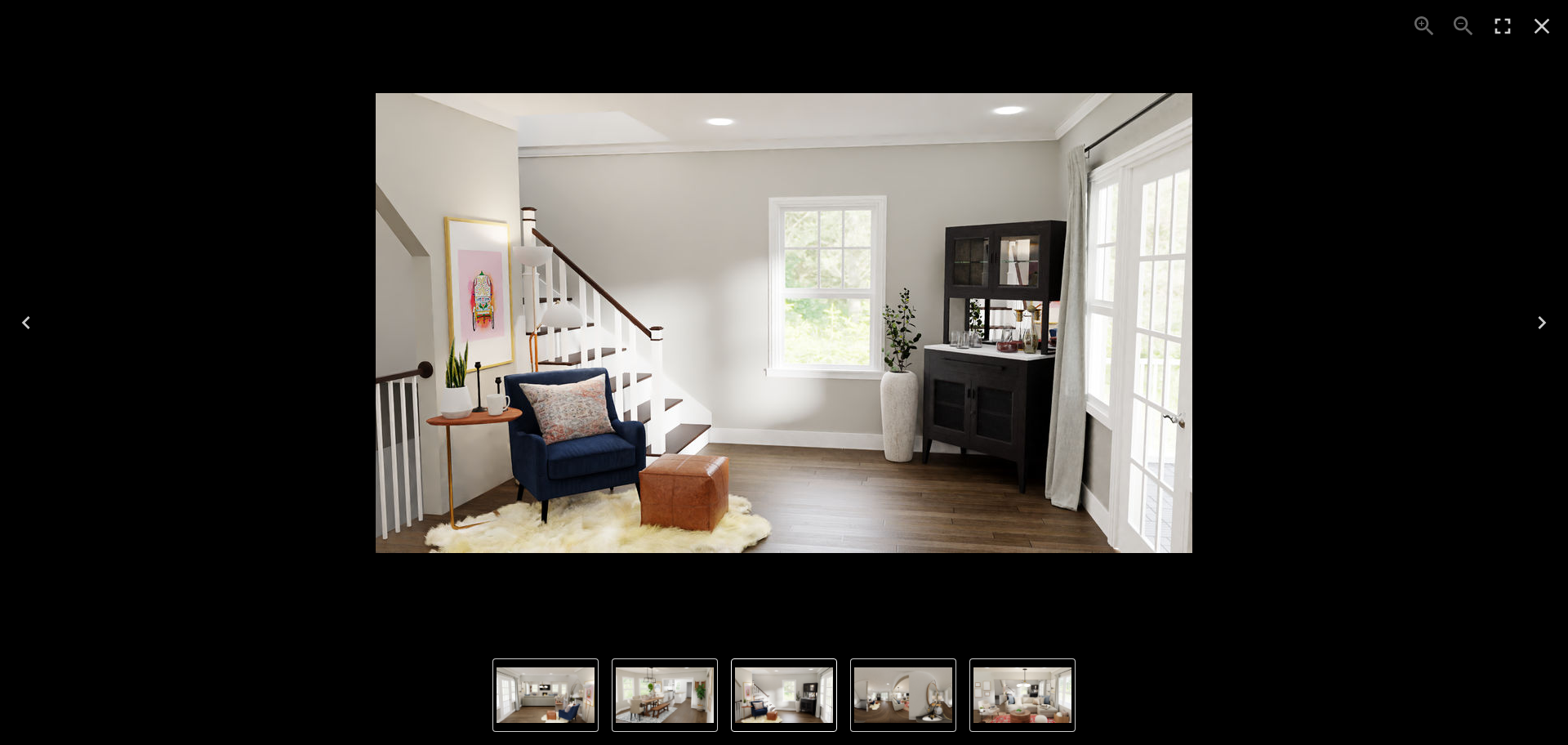
click at [1536, 326] on icon "Next" at bounding box center [1541, 323] width 27 height 27
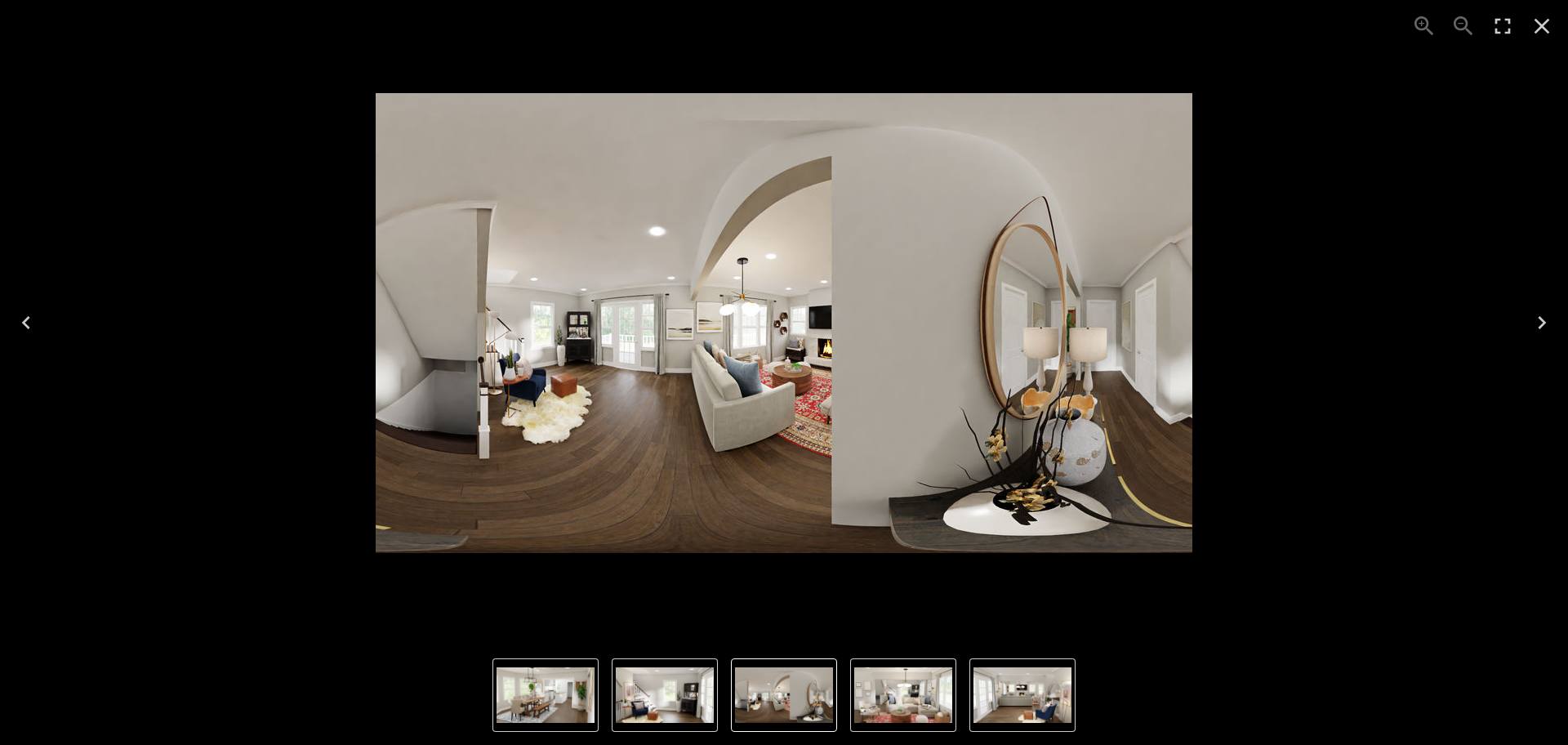
click at [1536, 326] on icon "Next" at bounding box center [1541, 323] width 27 height 27
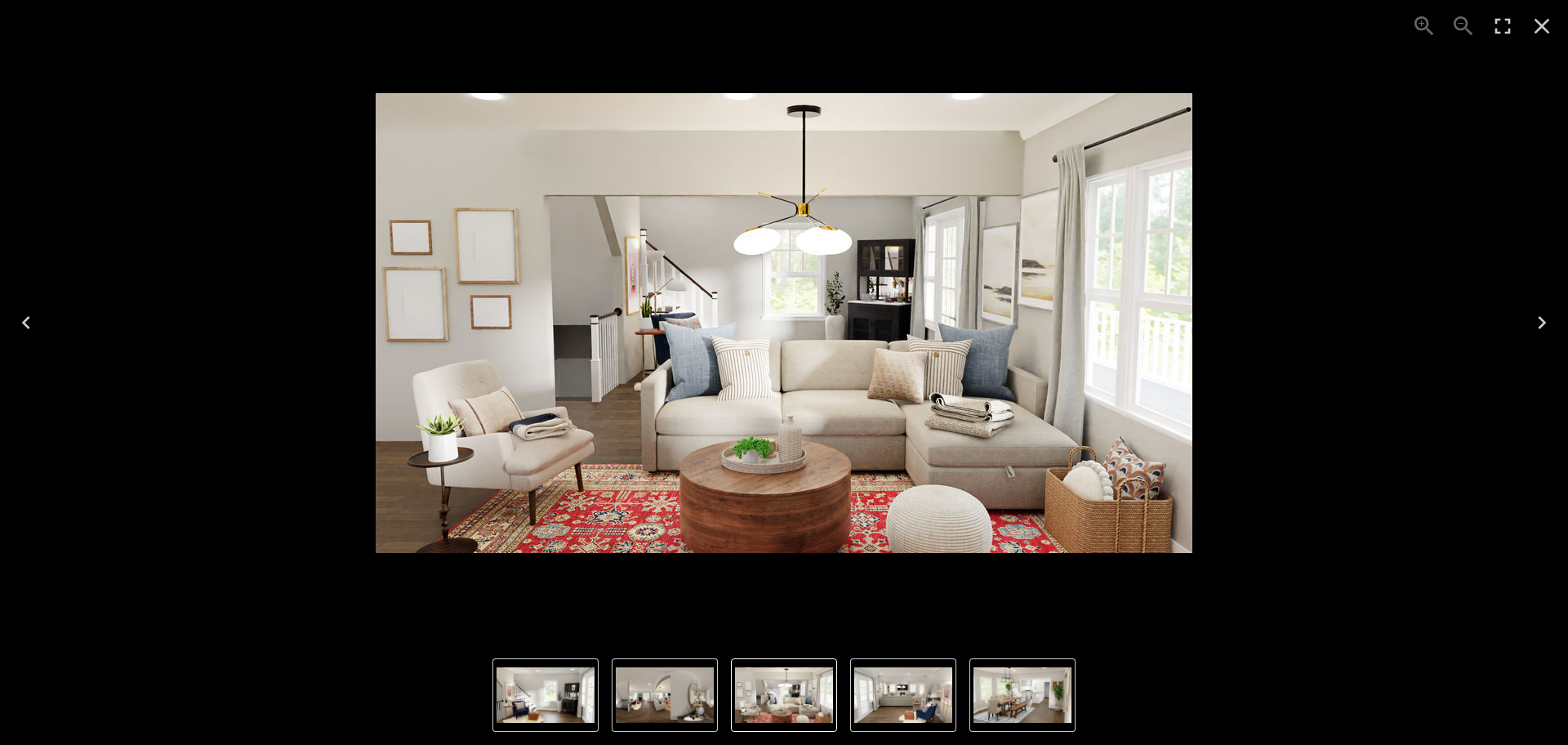
click at [1536, 326] on icon "Next" at bounding box center [1541, 323] width 27 height 27
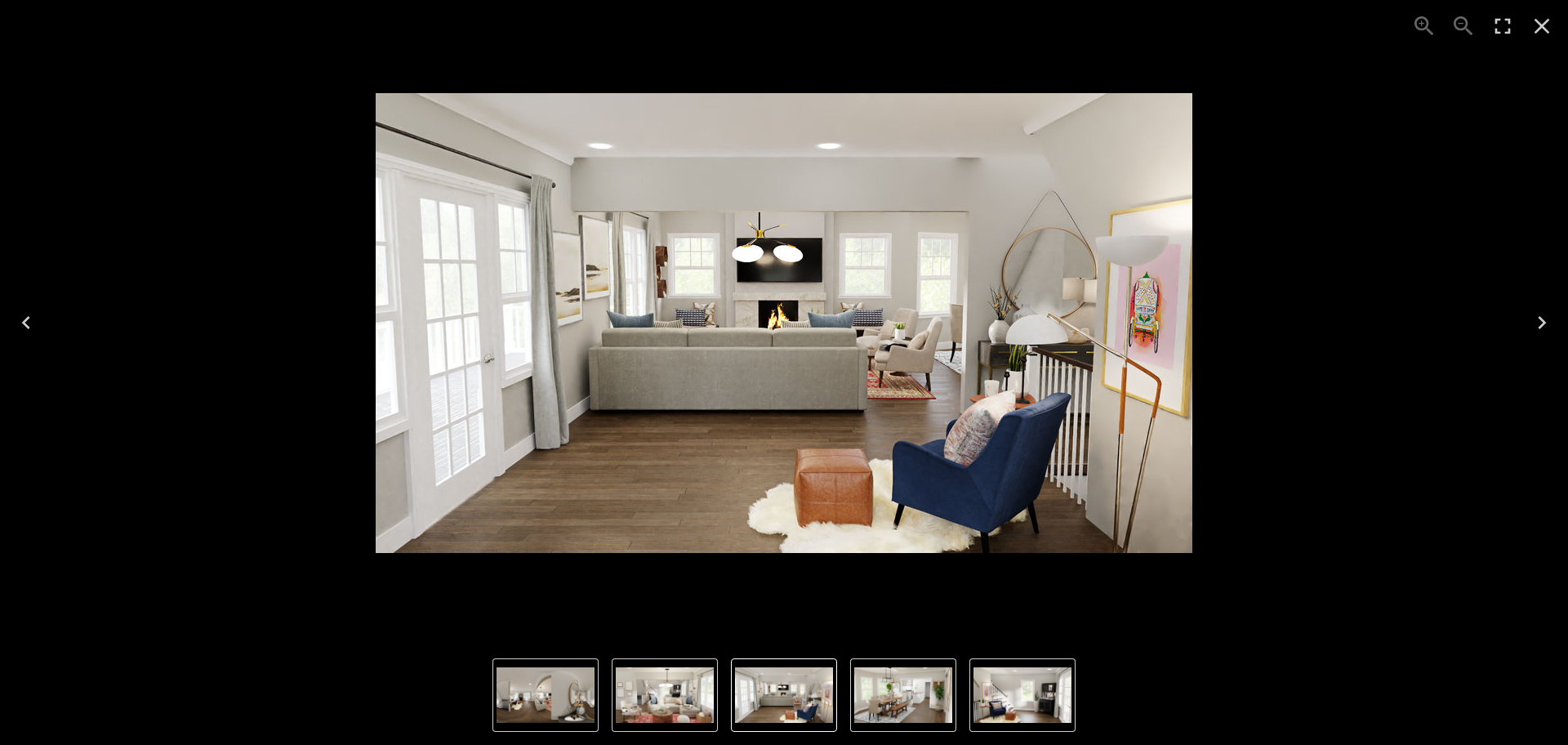
click at [1536, 326] on icon "Next" at bounding box center [1541, 323] width 27 height 27
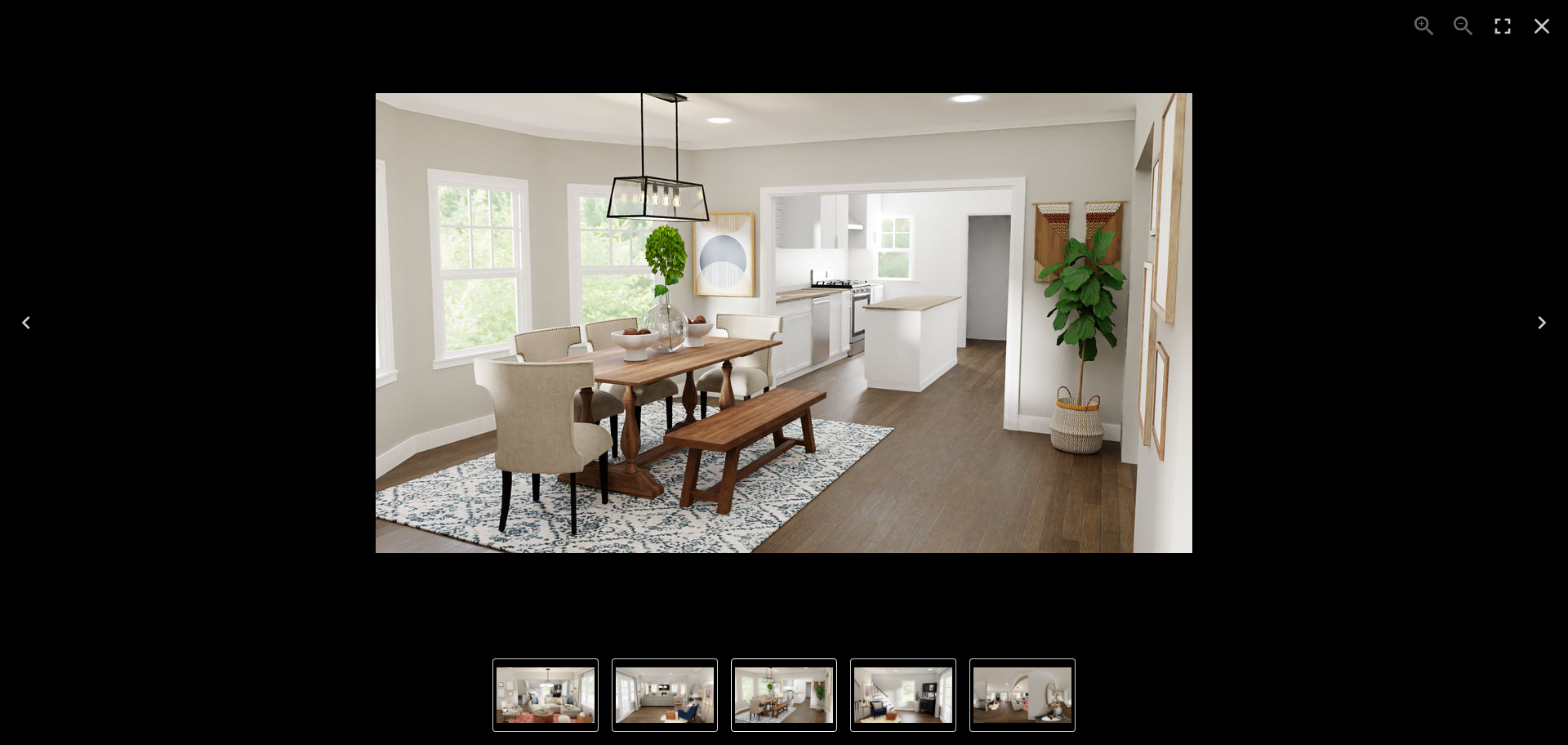
click at [1534, 22] on icon "Close" at bounding box center [1541, 27] width 27 height 27
